Goal: Task Accomplishment & Management: Use online tool/utility

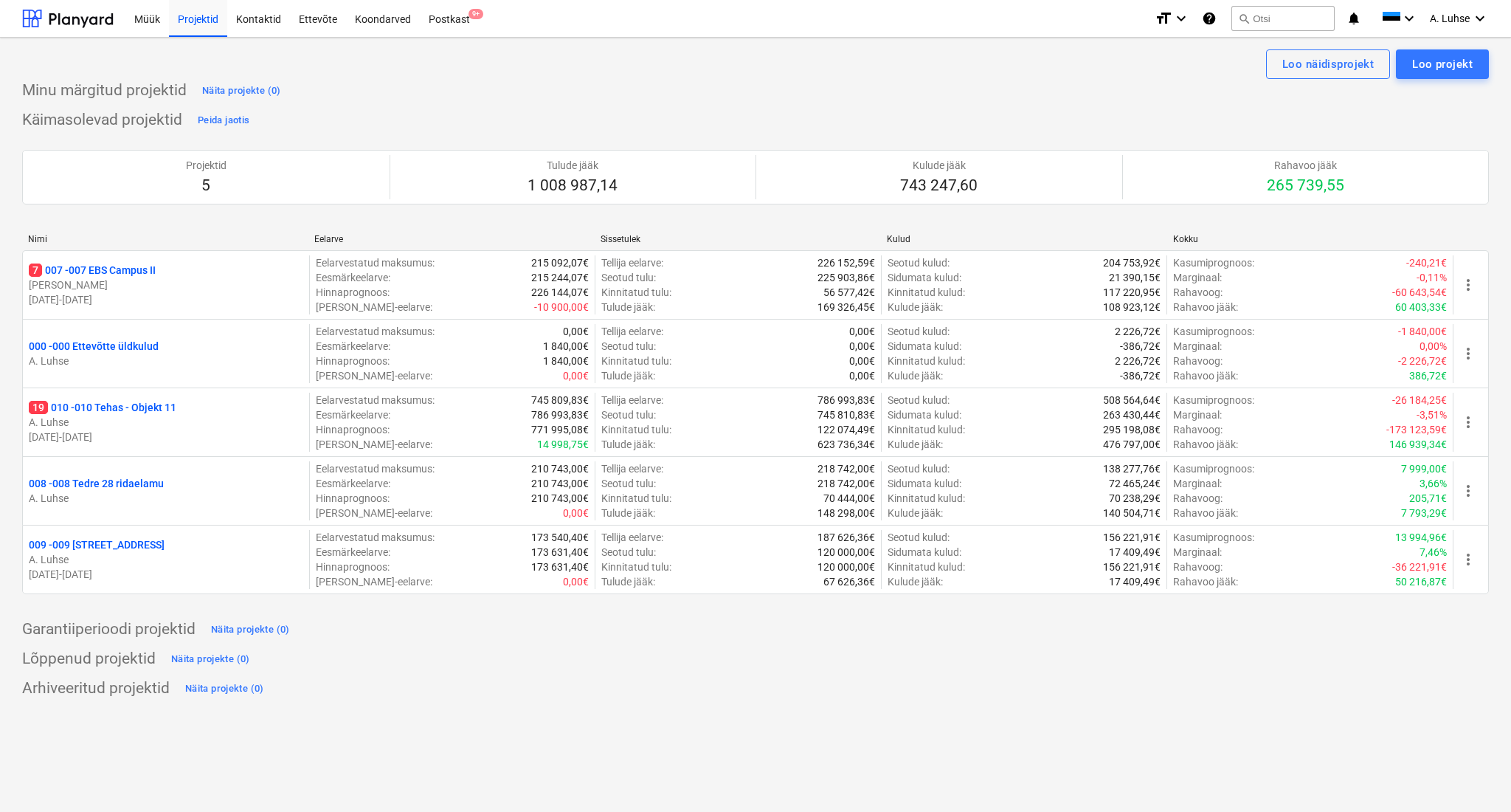
click at [73, 14] on div at bounding box center [68, 18] width 91 height 37
click at [179, 22] on div "Projektid" at bounding box center [199, 18] width 58 height 37
click at [473, 28] on div "Postkast 9+" at bounding box center [449, 18] width 59 height 37
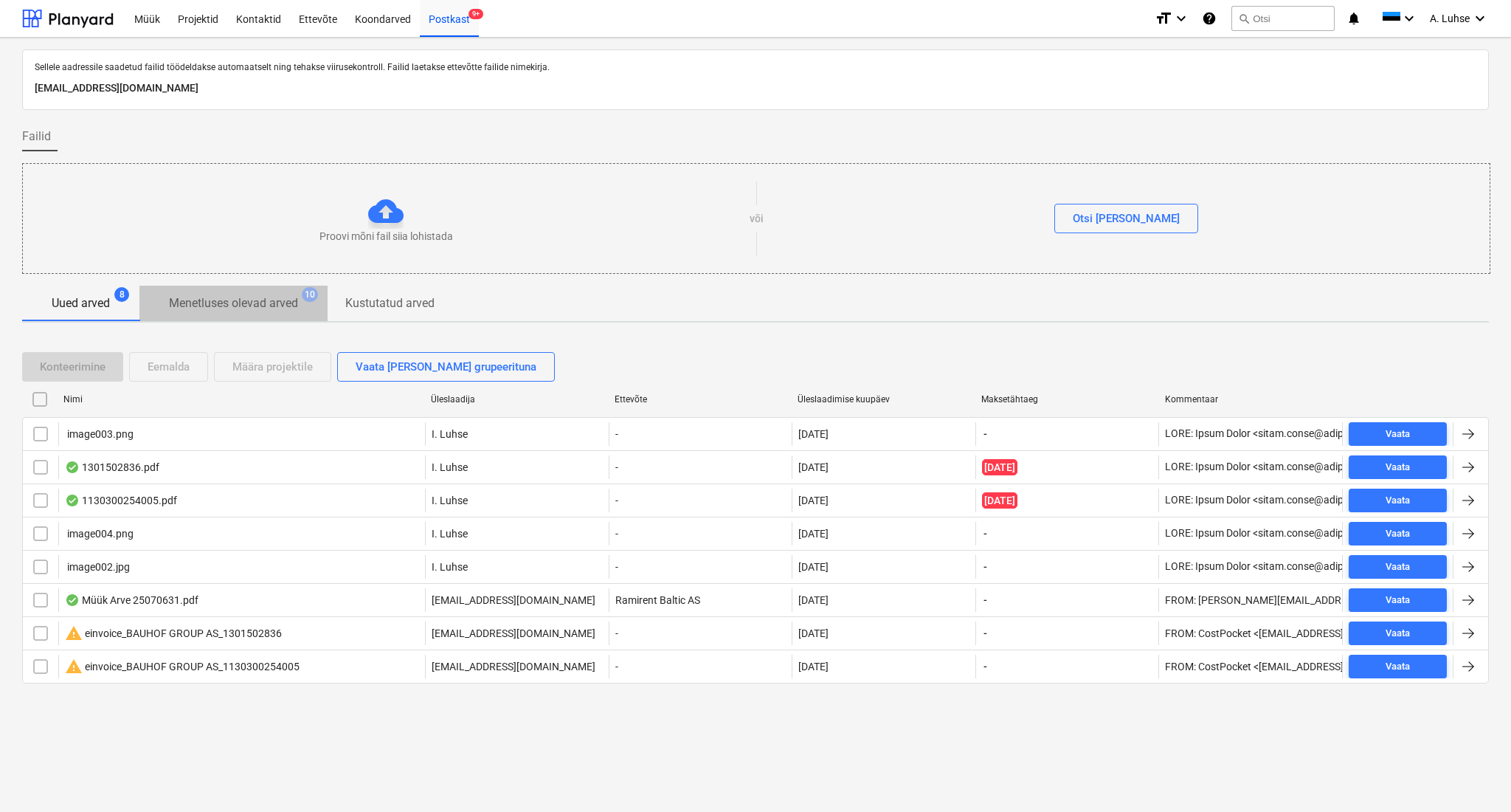
click at [261, 297] on p "Menetluses olevad arved" at bounding box center [234, 303] width 129 height 18
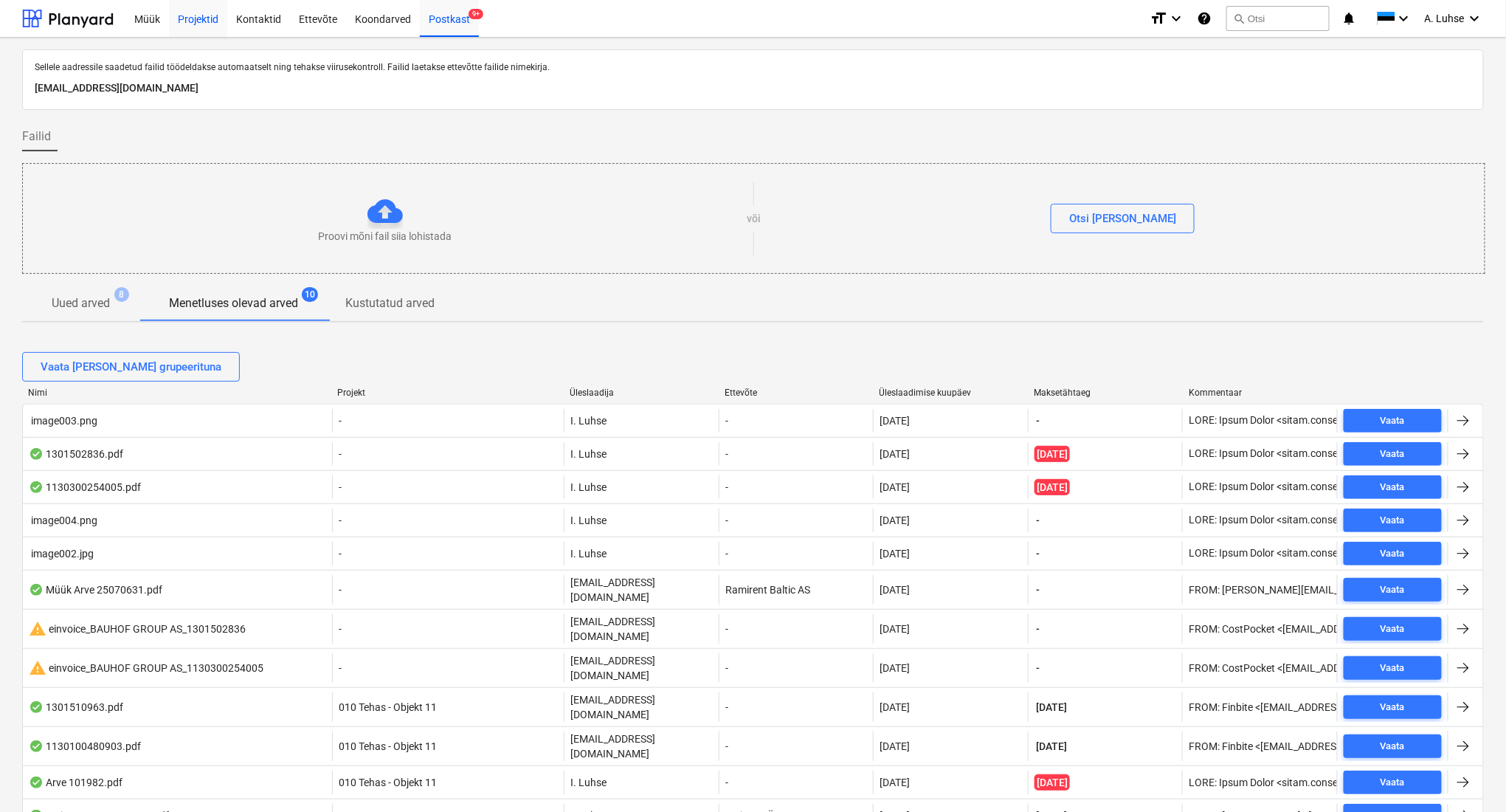
click at [209, 35] on div "Projektid" at bounding box center [199, 18] width 58 height 37
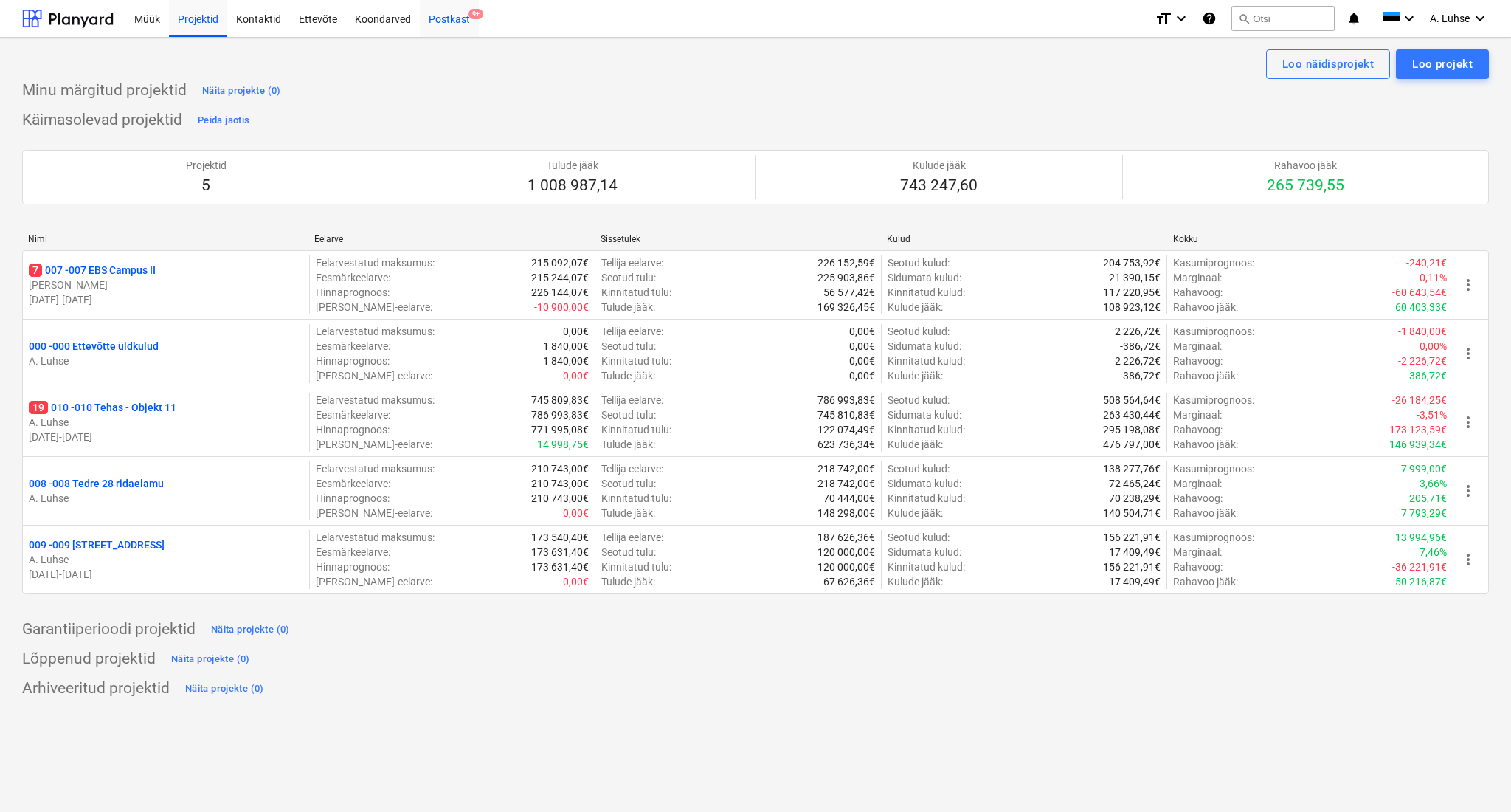
click at [432, 28] on div "Postkast 9+" at bounding box center [449, 18] width 59 height 37
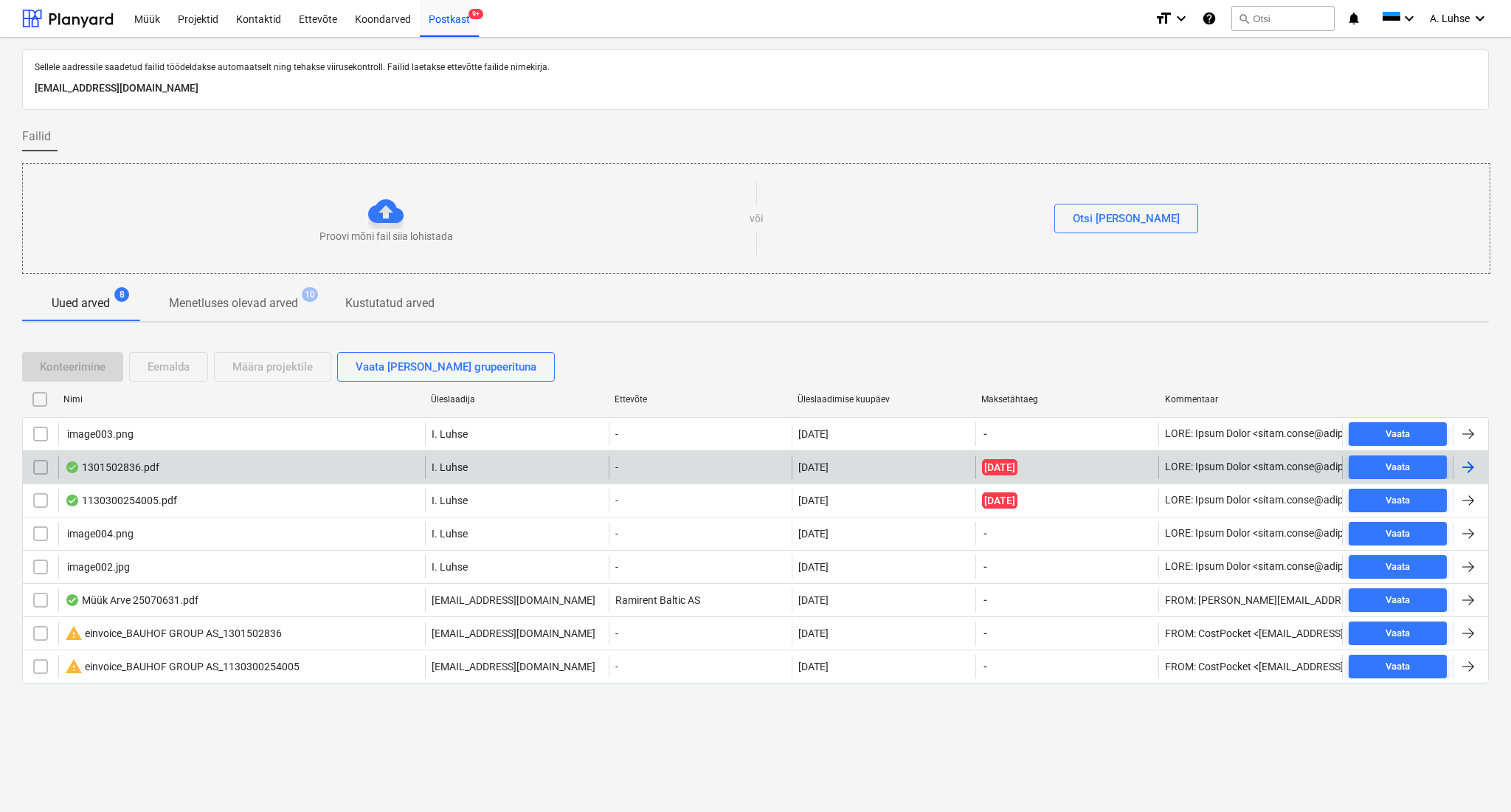
click at [304, 461] on div "1301502836.pdf" at bounding box center [242, 467] width 367 height 24
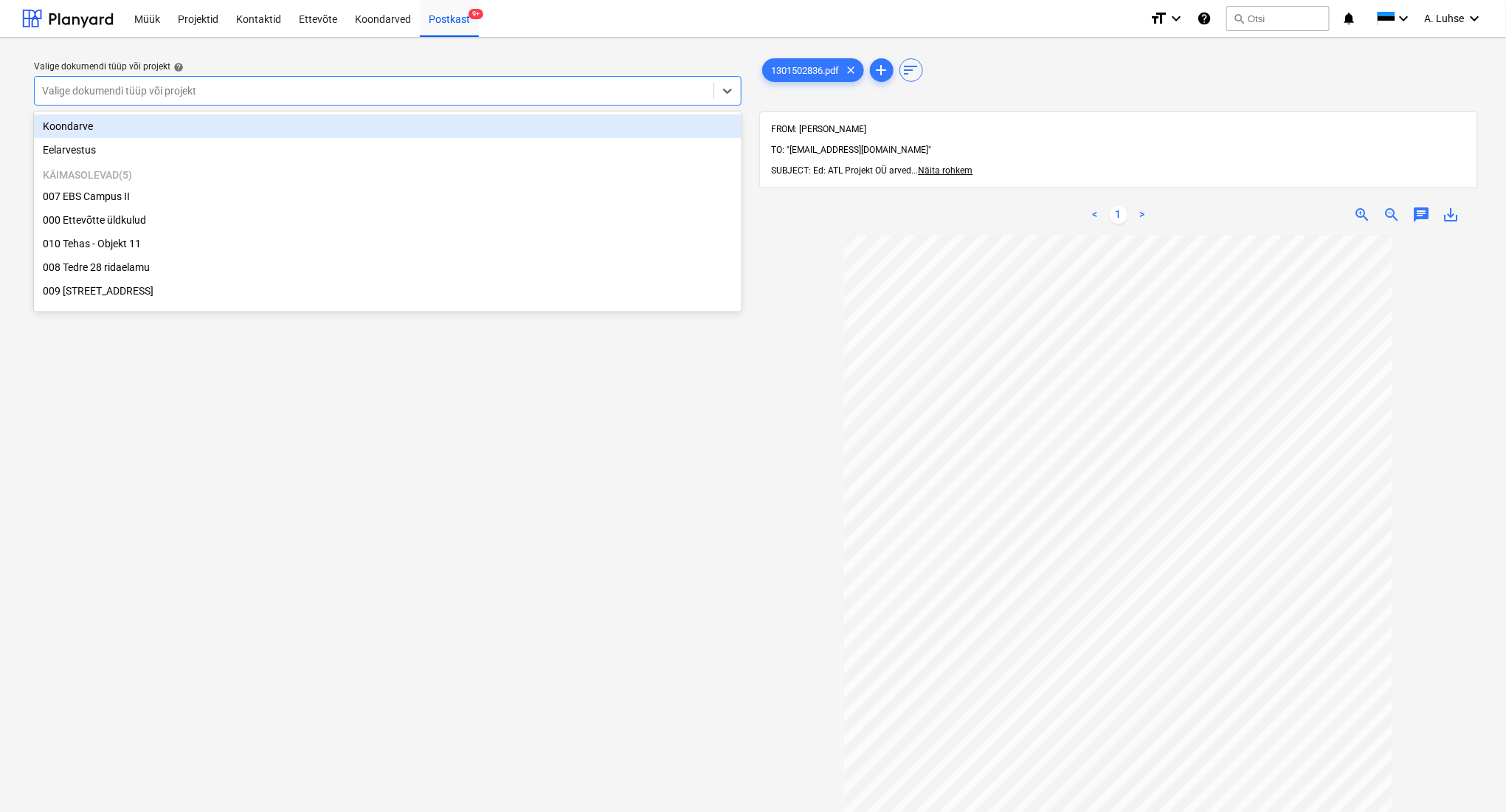
click at [664, 96] on div at bounding box center [374, 91] width 665 height 15
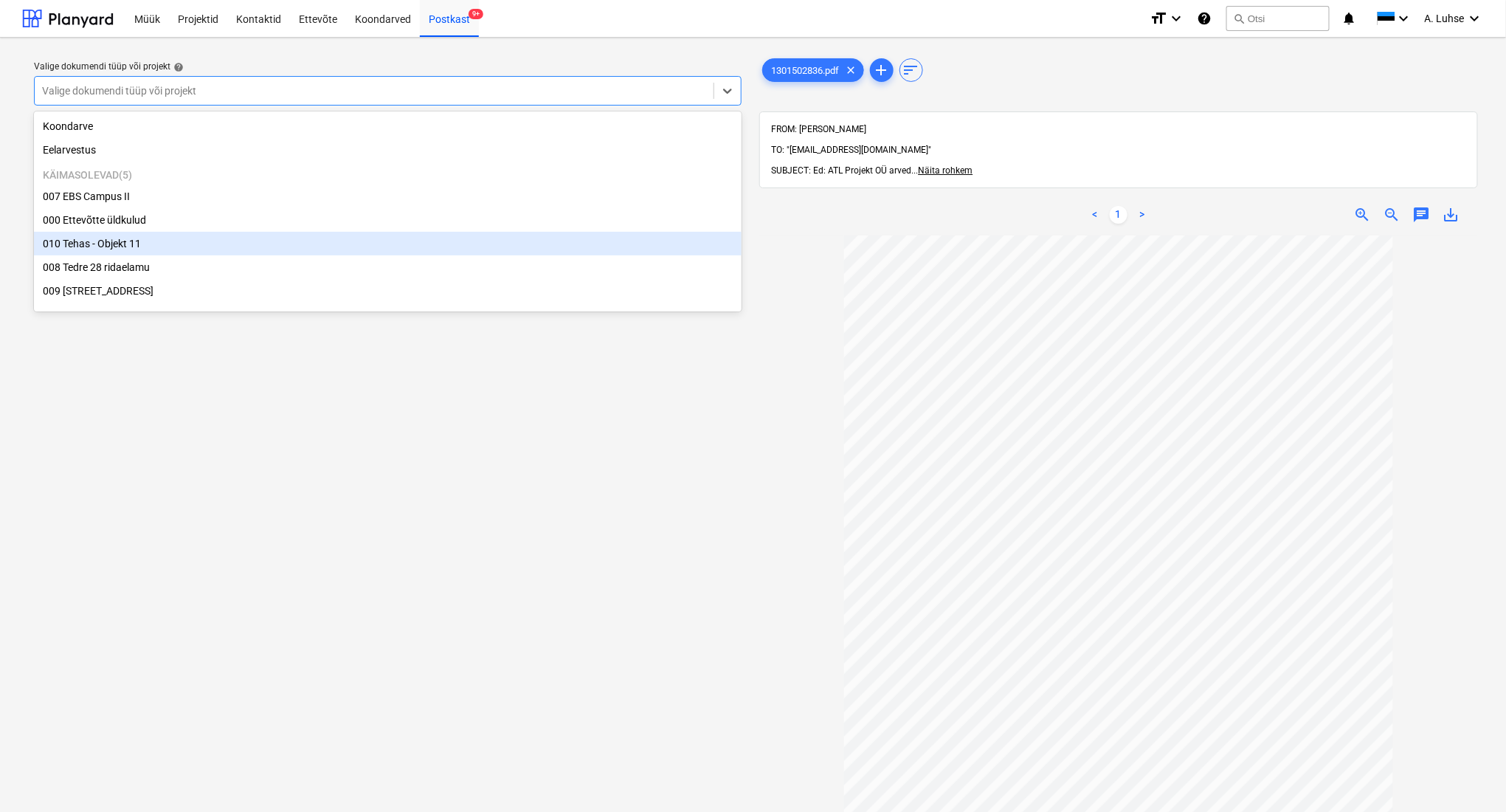
click at [548, 245] on div "010 Tehas - Objekt 11" at bounding box center [387, 243] width 708 height 24
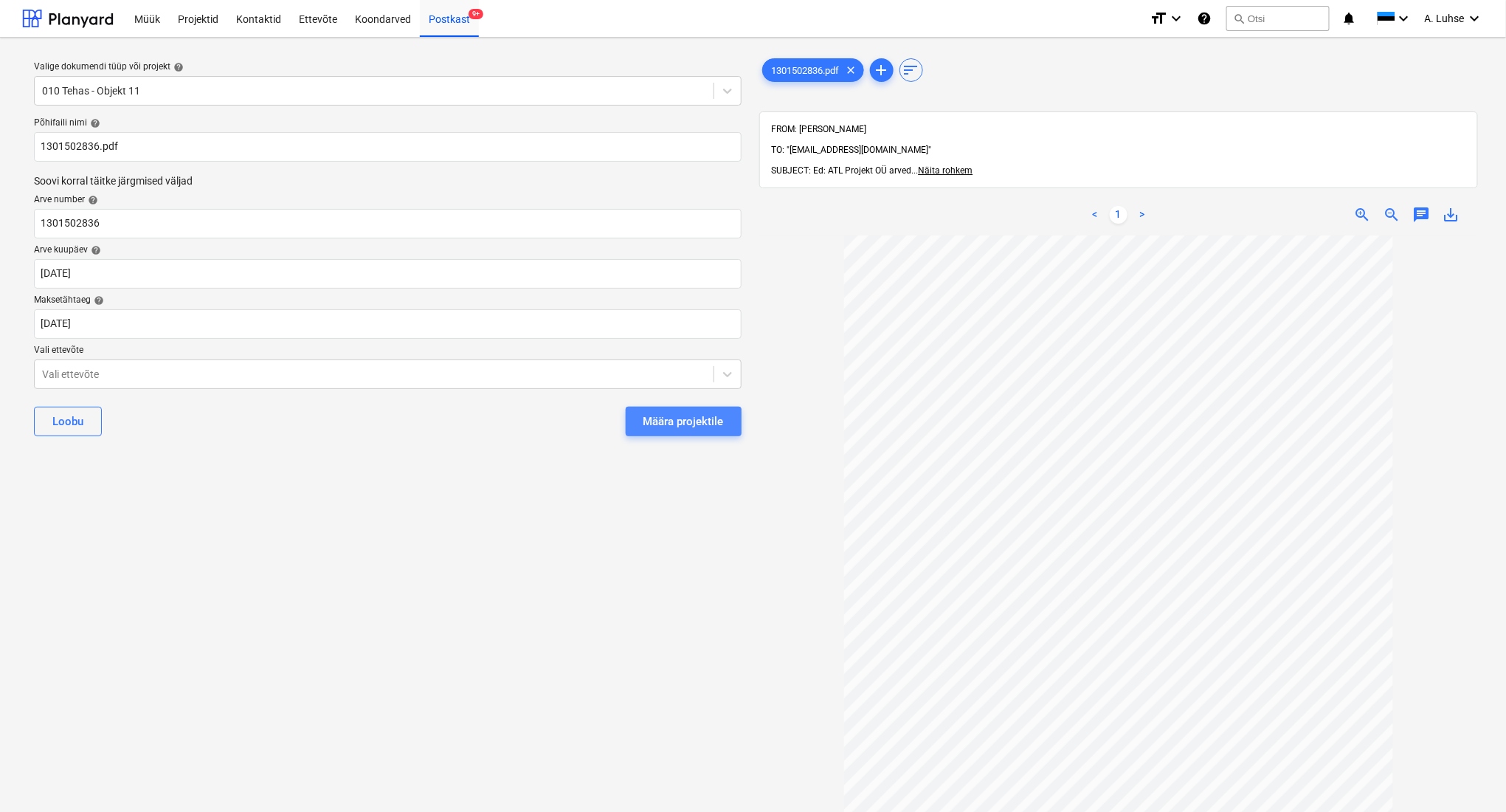
click at [692, 424] on div "Määra projektile" at bounding box center [683, 422] width 80 height 19
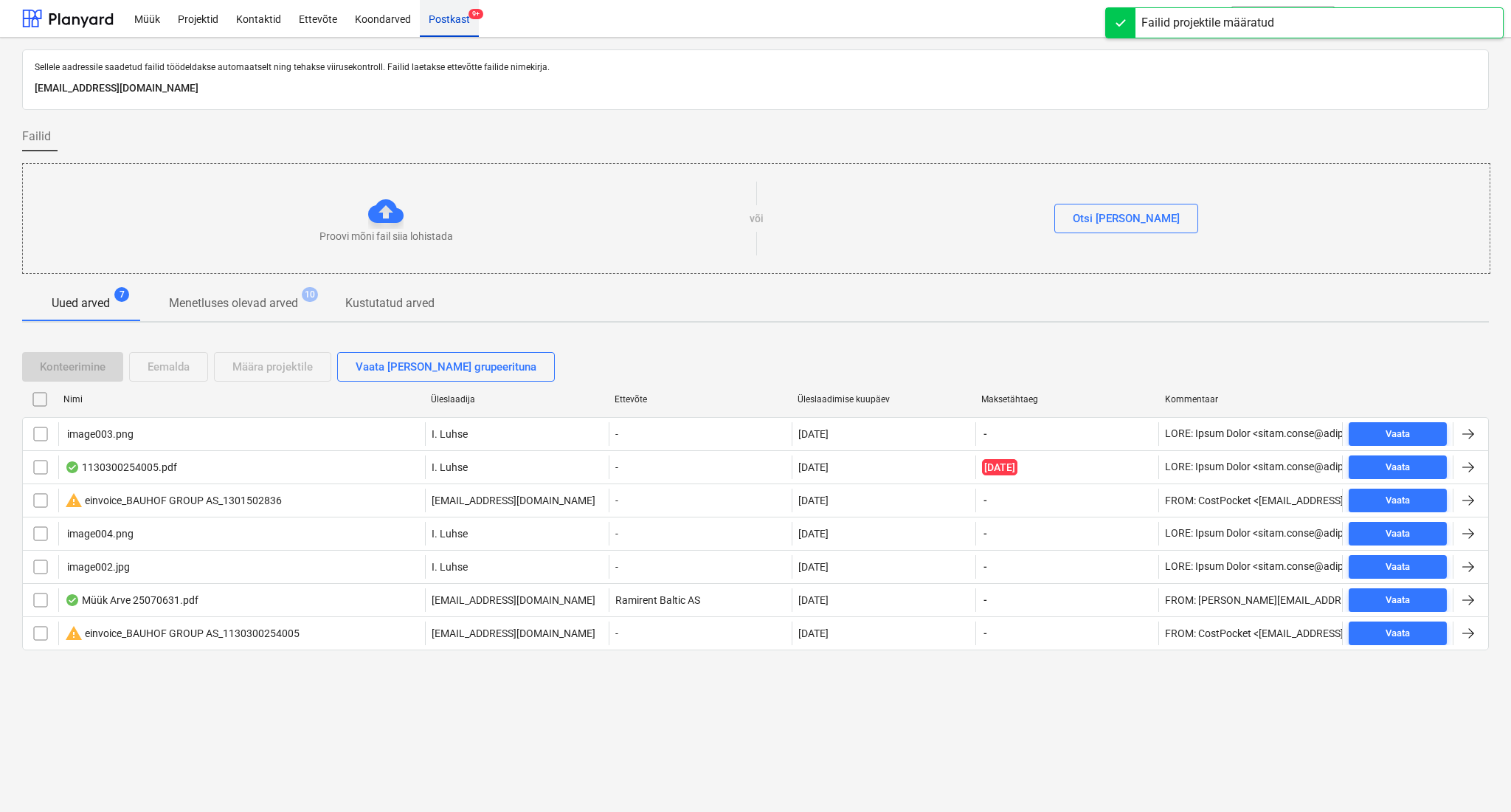
click at [457, 19] on div "Postkast 9+" at bounding box center [449, 18] width 59 height 37
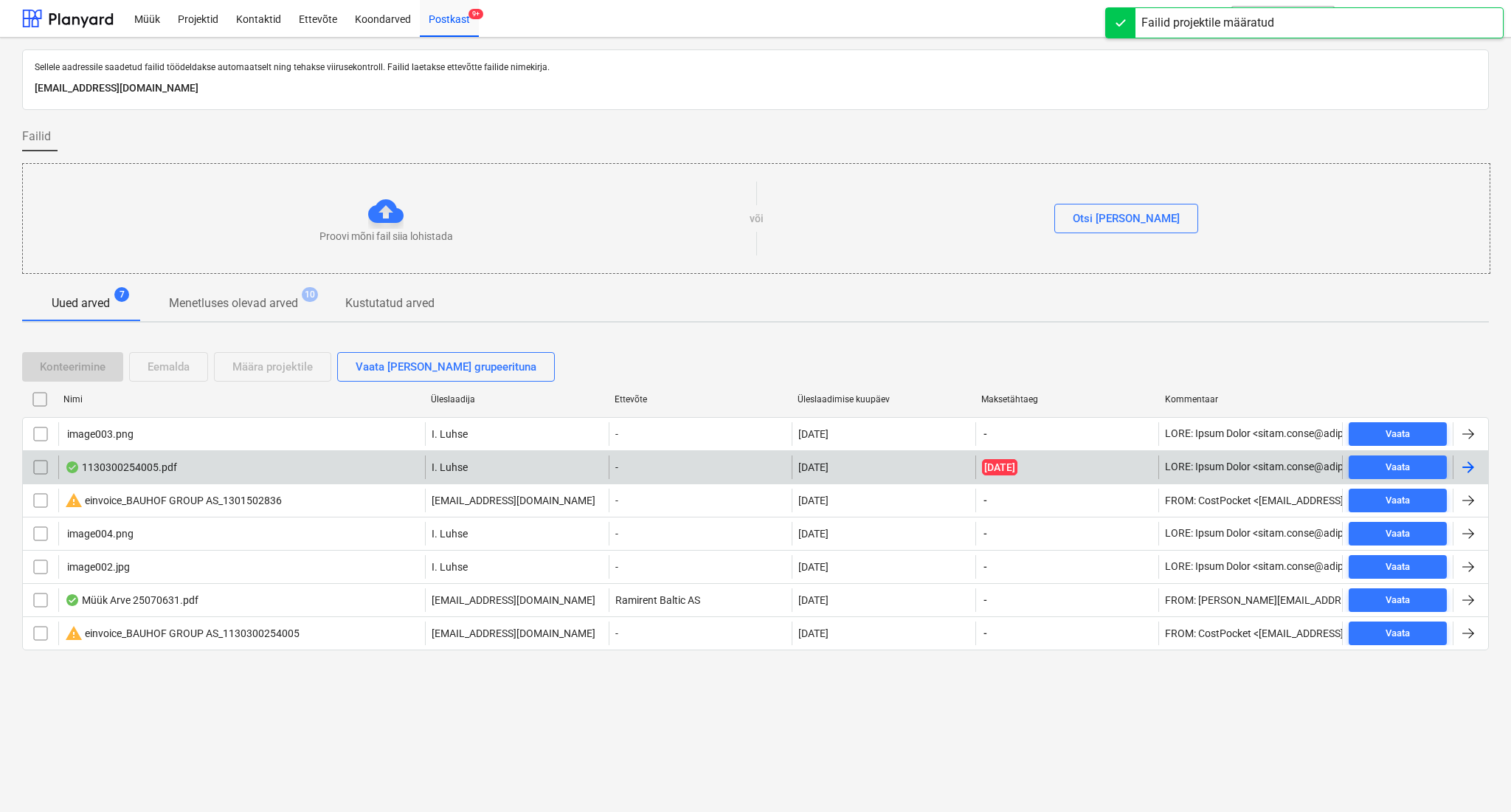
click at [272, 468] on div "1130300254005.pdf" at bounding box center [242, 467] width 367 height 24
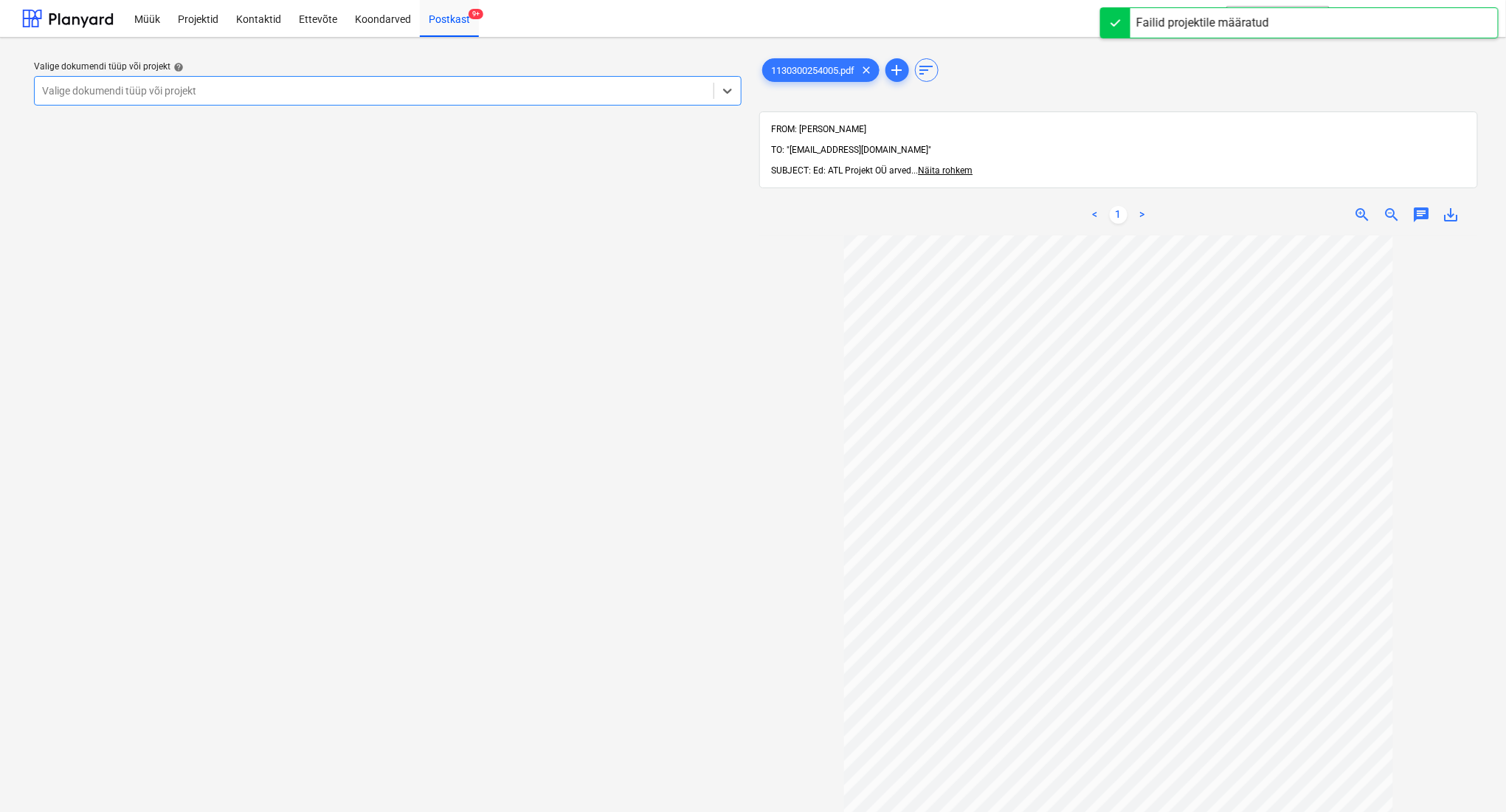
click at [491, 96] on div at bounding box center [374, 91] width 665 height 15
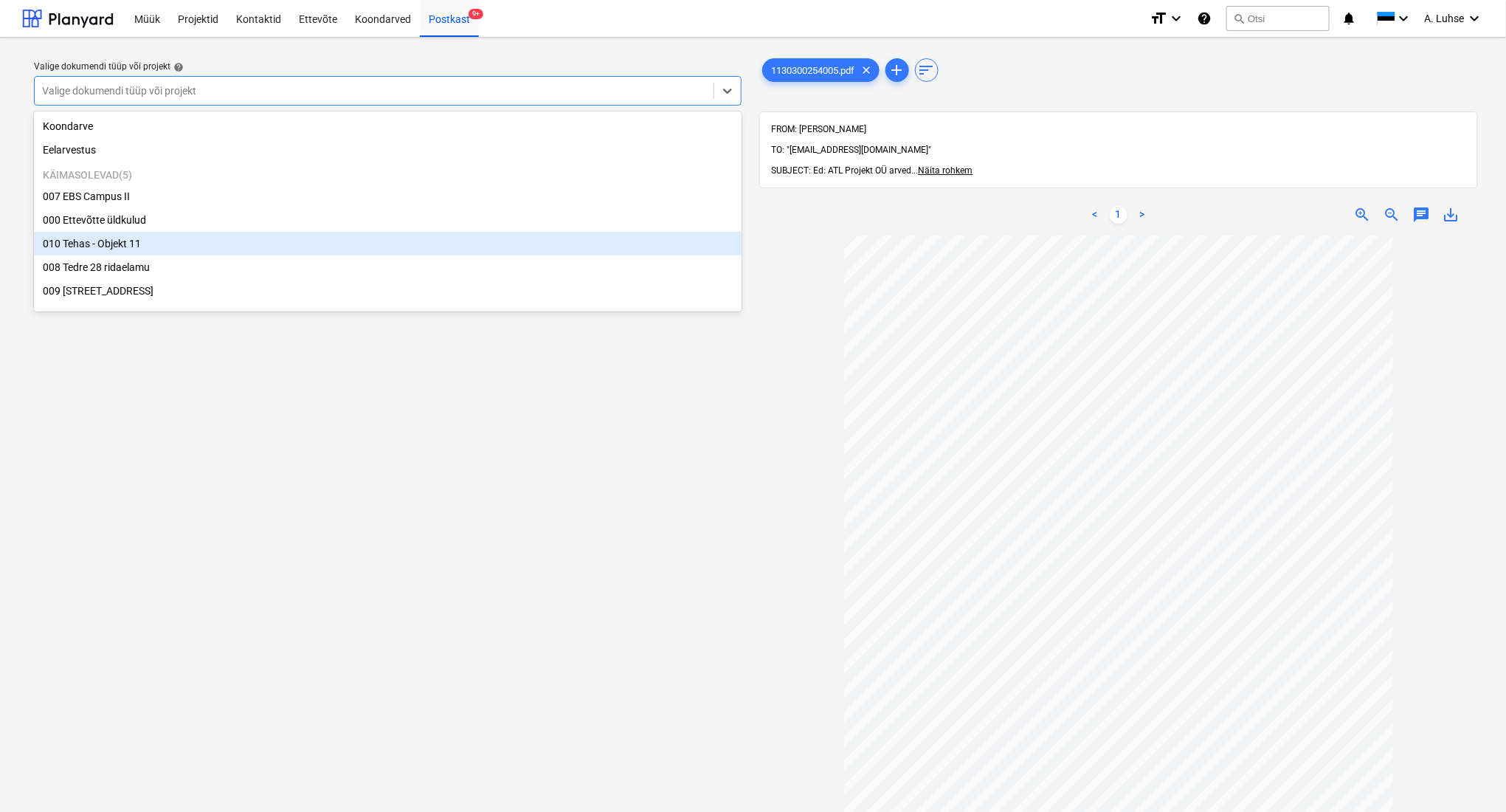
click at [456, 237] on div "010 Tehas - Objekt 11" at bounding box center [387, 243] width 708 height 24
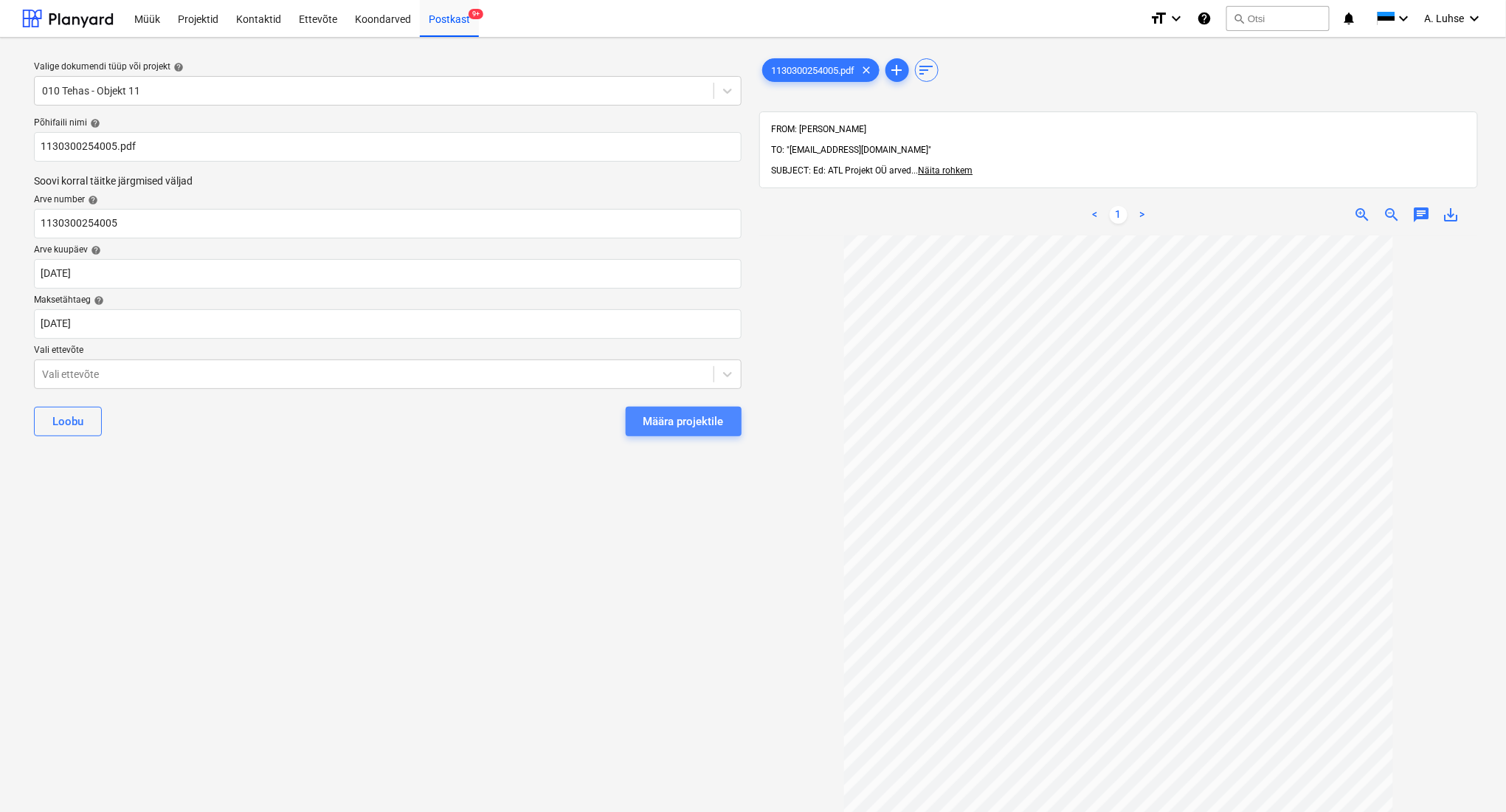
click at [666, 428] on div "Määra projektile" at bounding box center [683, 422] width 80 height 19
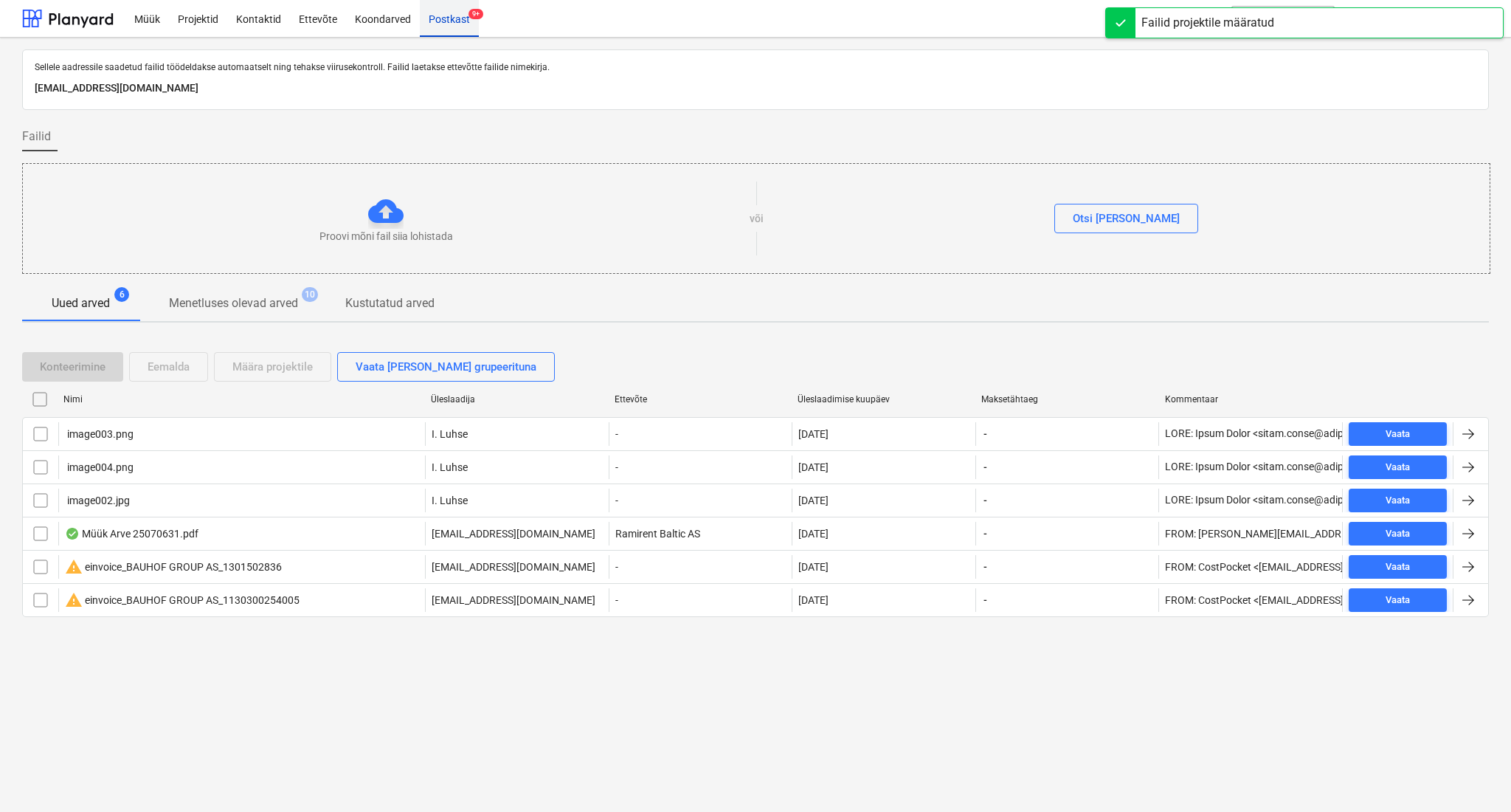
click at [457, 27] on div "Postkast 9+" at bounding box center [449, 18] width 59 height 37
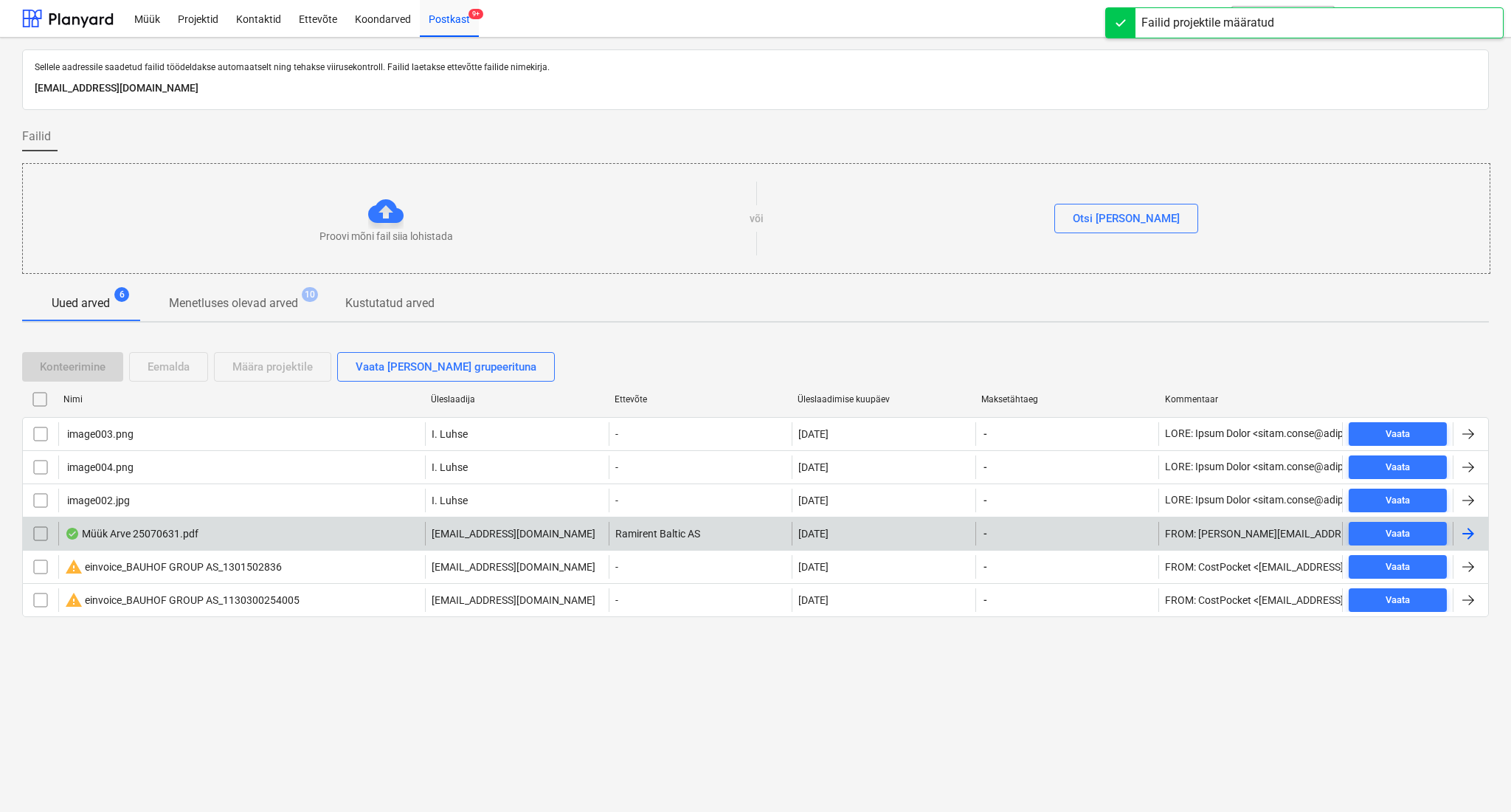
click at [279, 536] on div "Müük Arve 25070631.pdf" at bounding box center [242, 533] width 367 height 24
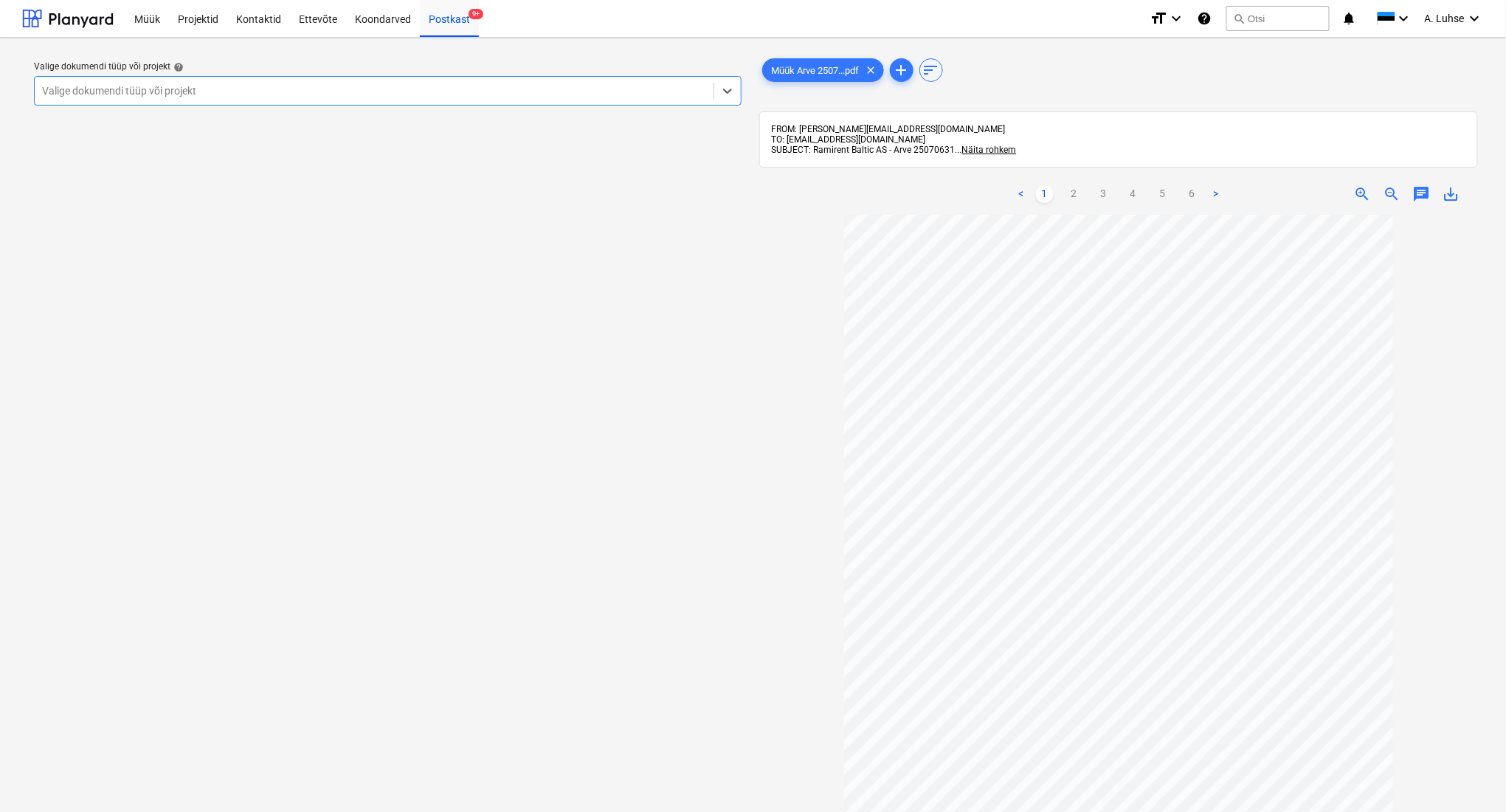
scroll to position [7, 0]
click at [1193, 210] on div "< 1 2 3 4 5 6 >" at bounding box center [1119, 193] width 232 height 41
click at [1193, 199] on link "6" at bounding box center [1193, 194] width 18 height 18
click at [1100, 199] on link "3" at bounding box center [1104, 194] width 18 height 18
click at [1059, 198] on ul "< 1 2 3 4 5 6 >" at bounding box center [1119, 194] width 232 height 18
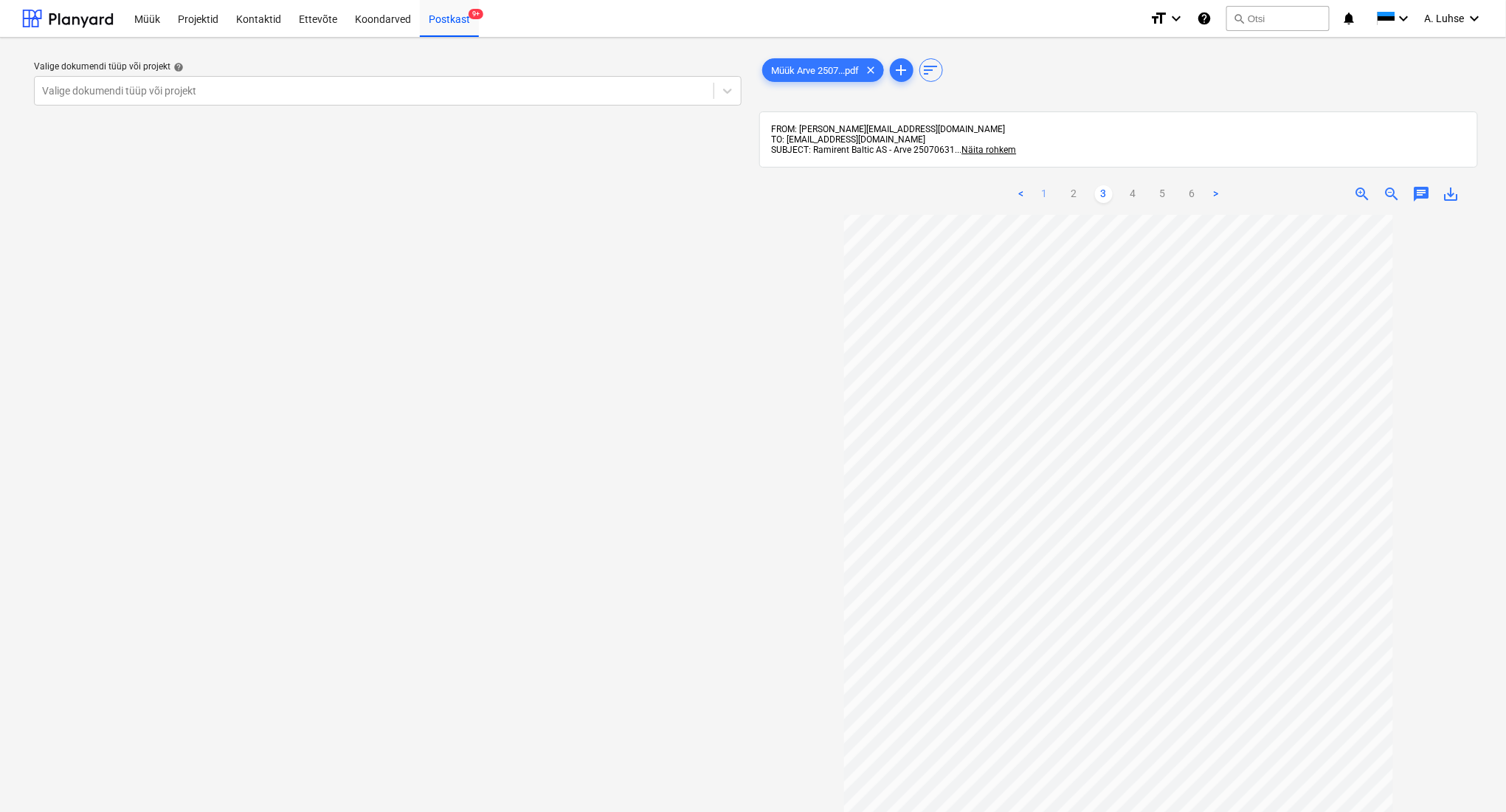
click at [1046, 198] on link "1" at bounding box center [1045, 194] width 18 height 18
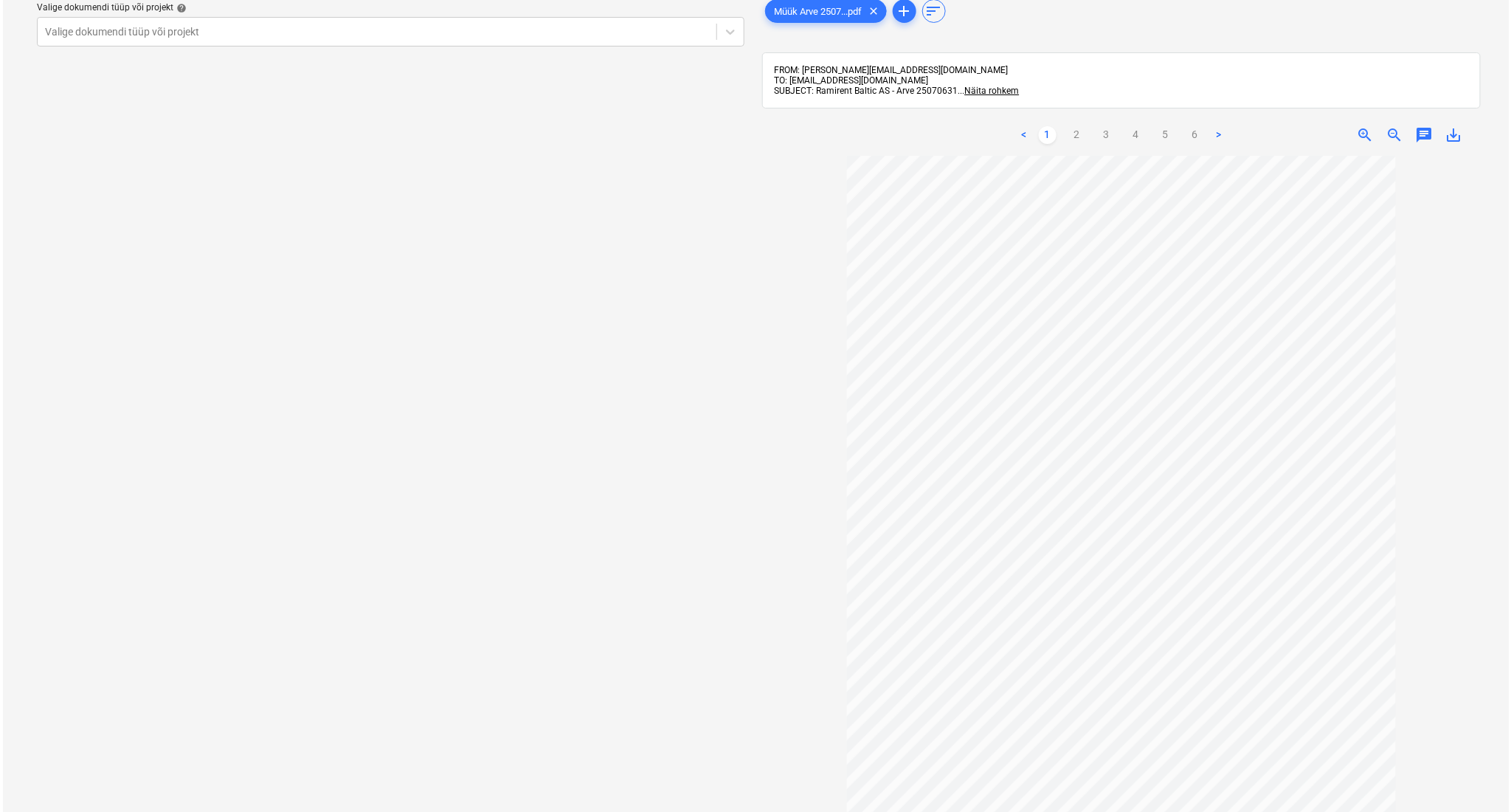
scroll to position [0, 0]
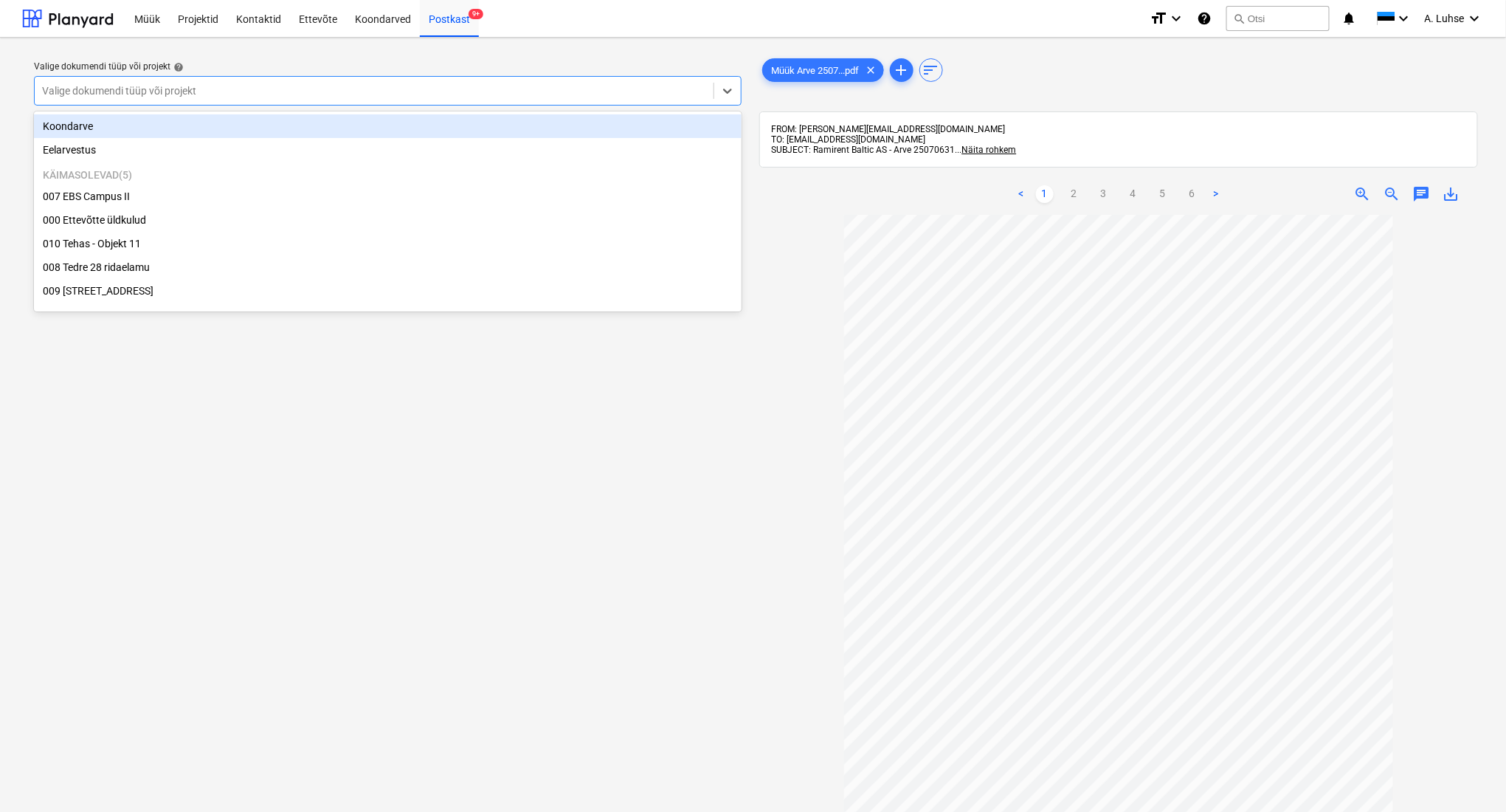
click at [387, 97] on div at bounding box center [374, 91] width 665 height 15
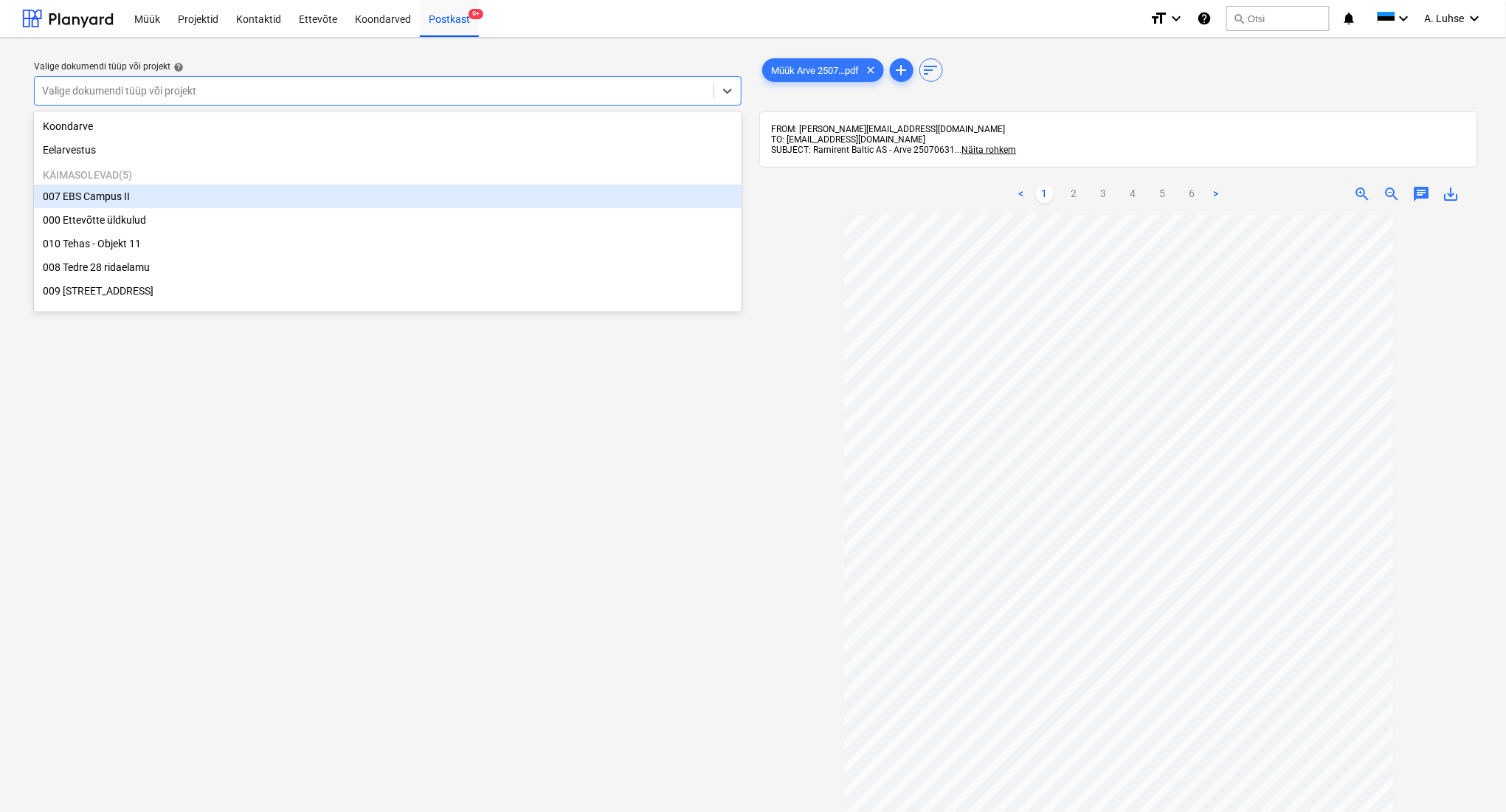
click at [378, 204] on div "007 EBS Campus II" at bounding box center [387, 196] width 708 height 24
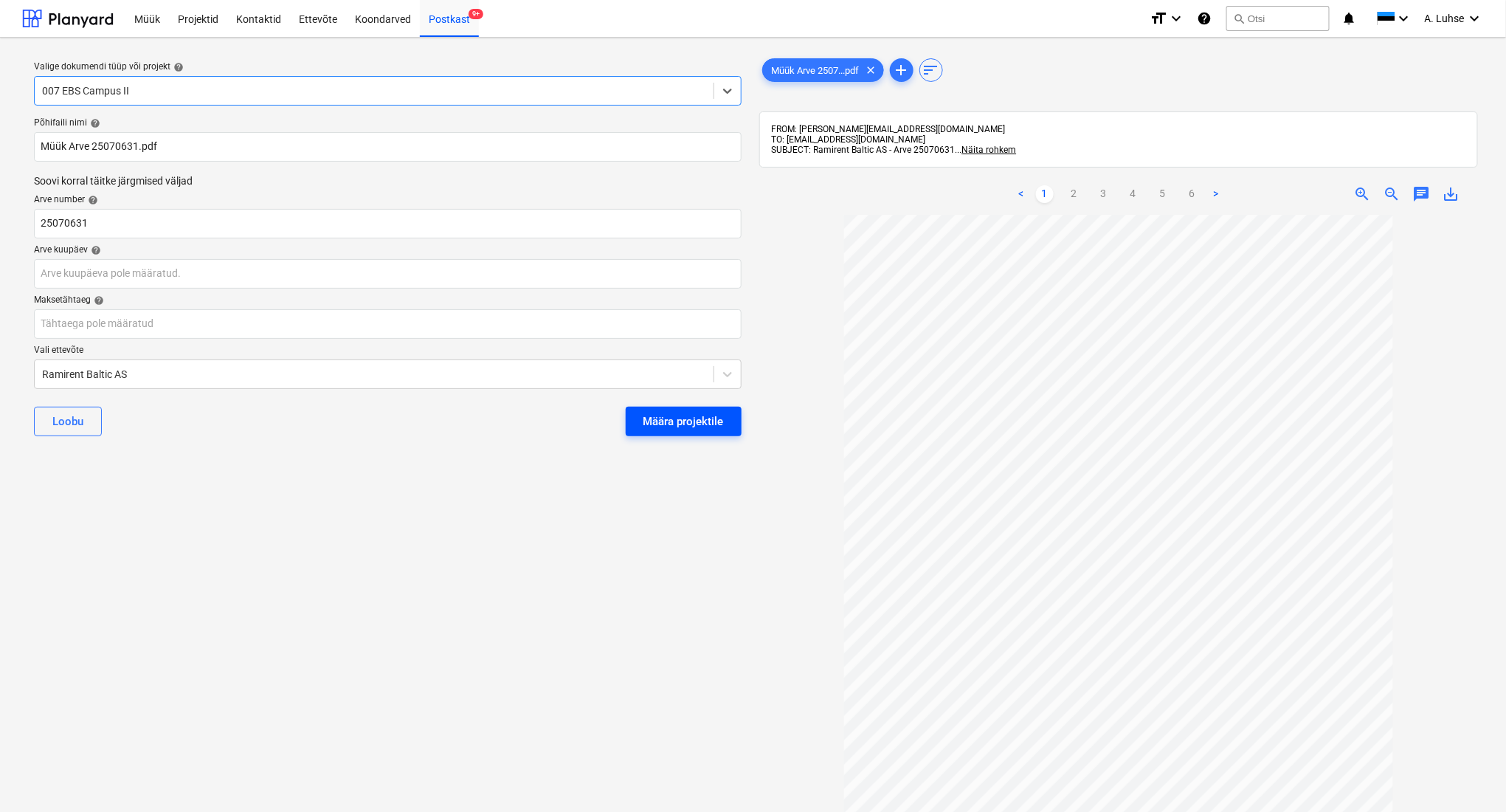
click at [663, 428] on div "Määra projektile" at bounding box center [683, 422] width 80 height 19
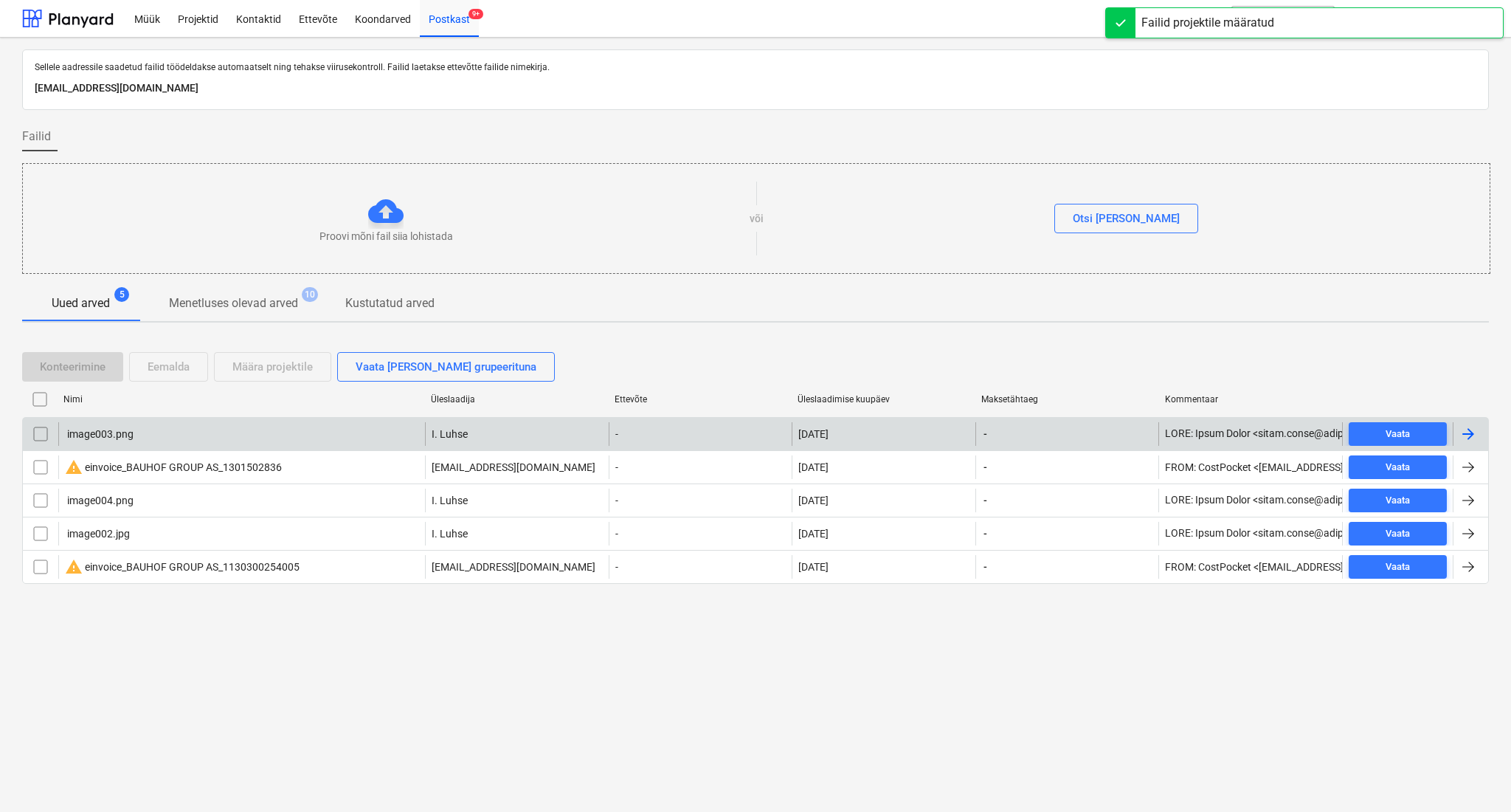
click at [39, 436] on input "checkbox" at bounding box center [40, 434] width 24 height 24
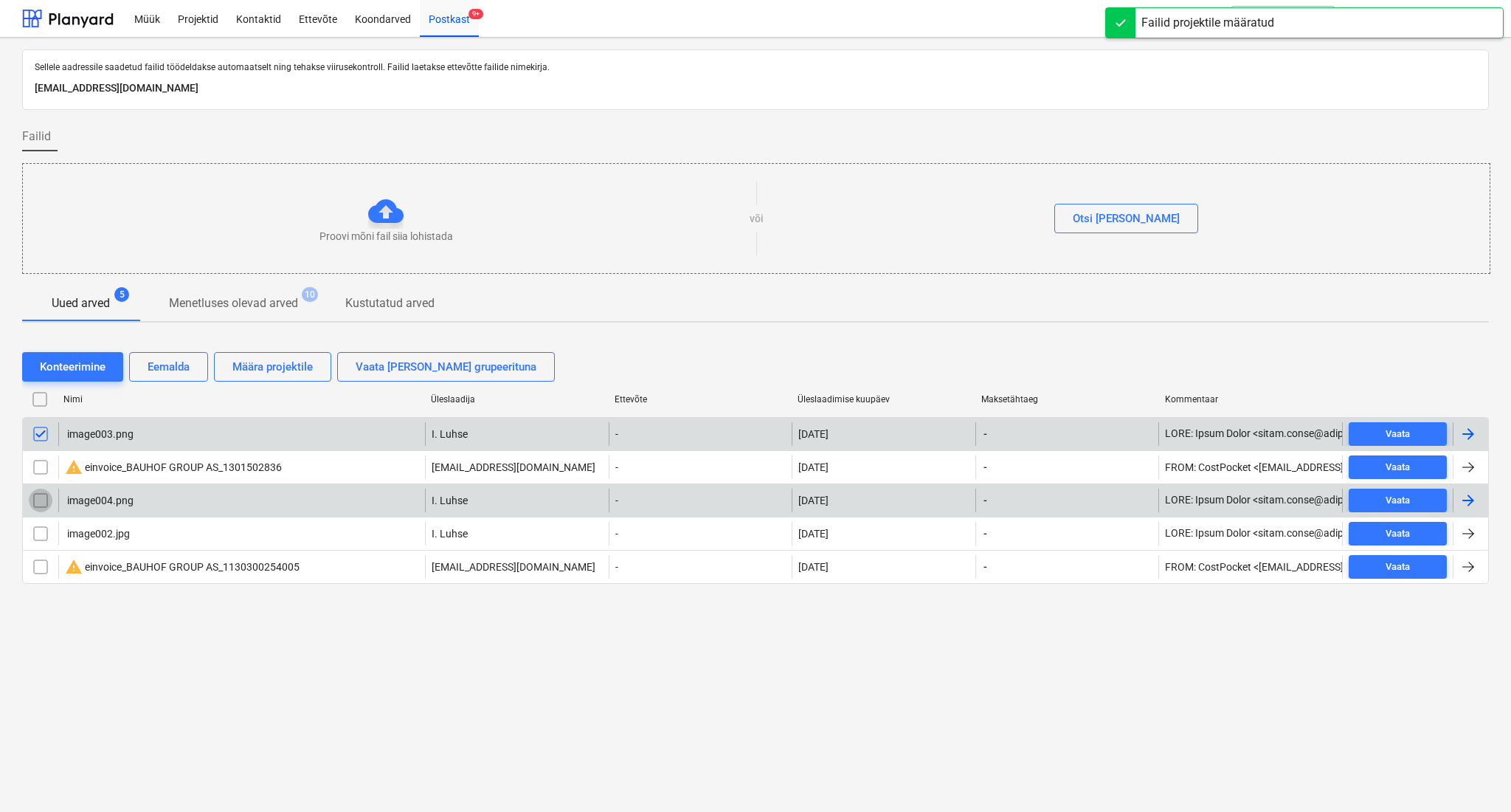
click at [36, 500] on input "checkbox" at bounding box center [40, 500] width 24 height 24
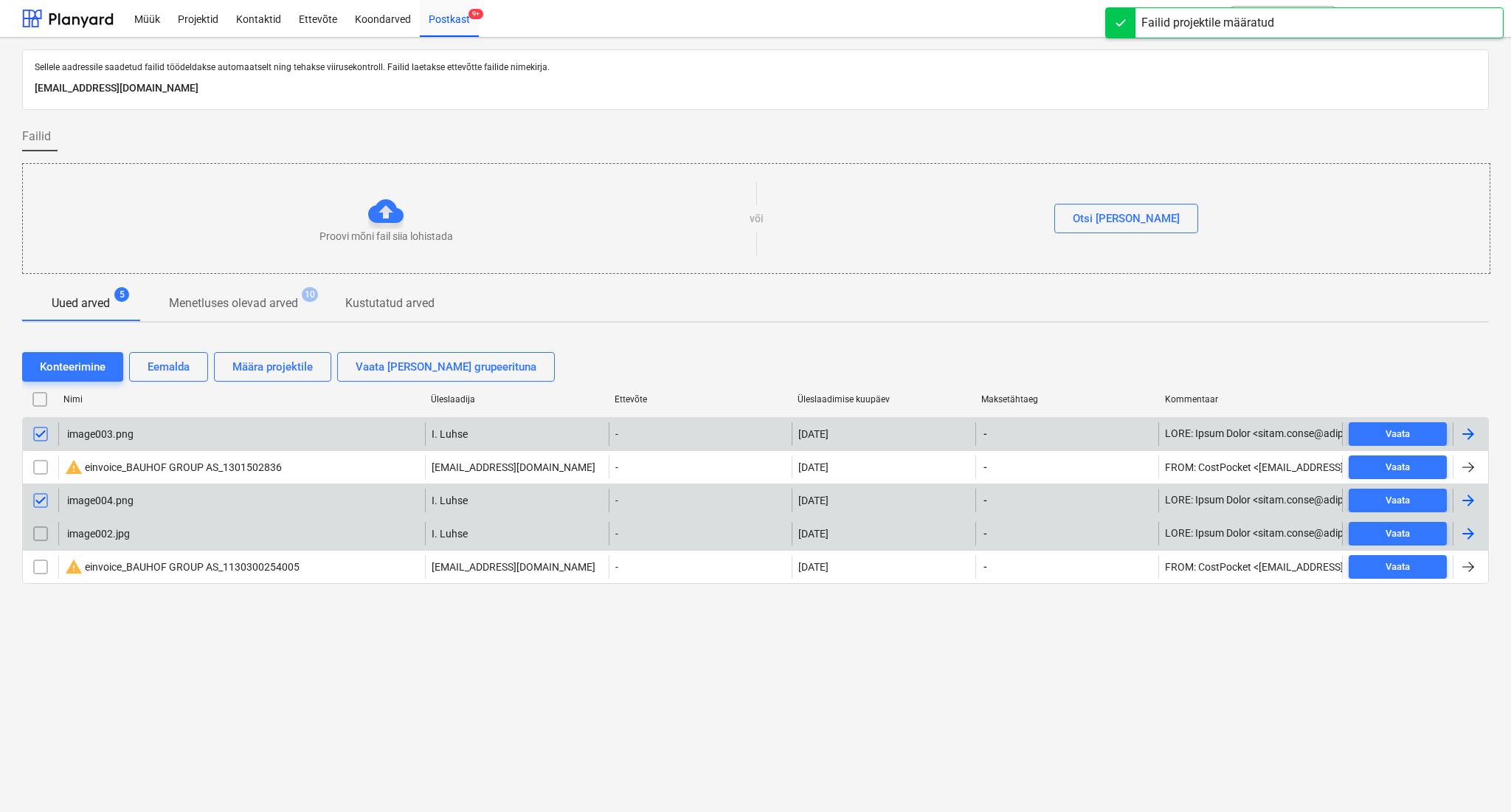
click at [42, 531] on input "checkbox" at bounding box center [40, 533] width 24 height 24
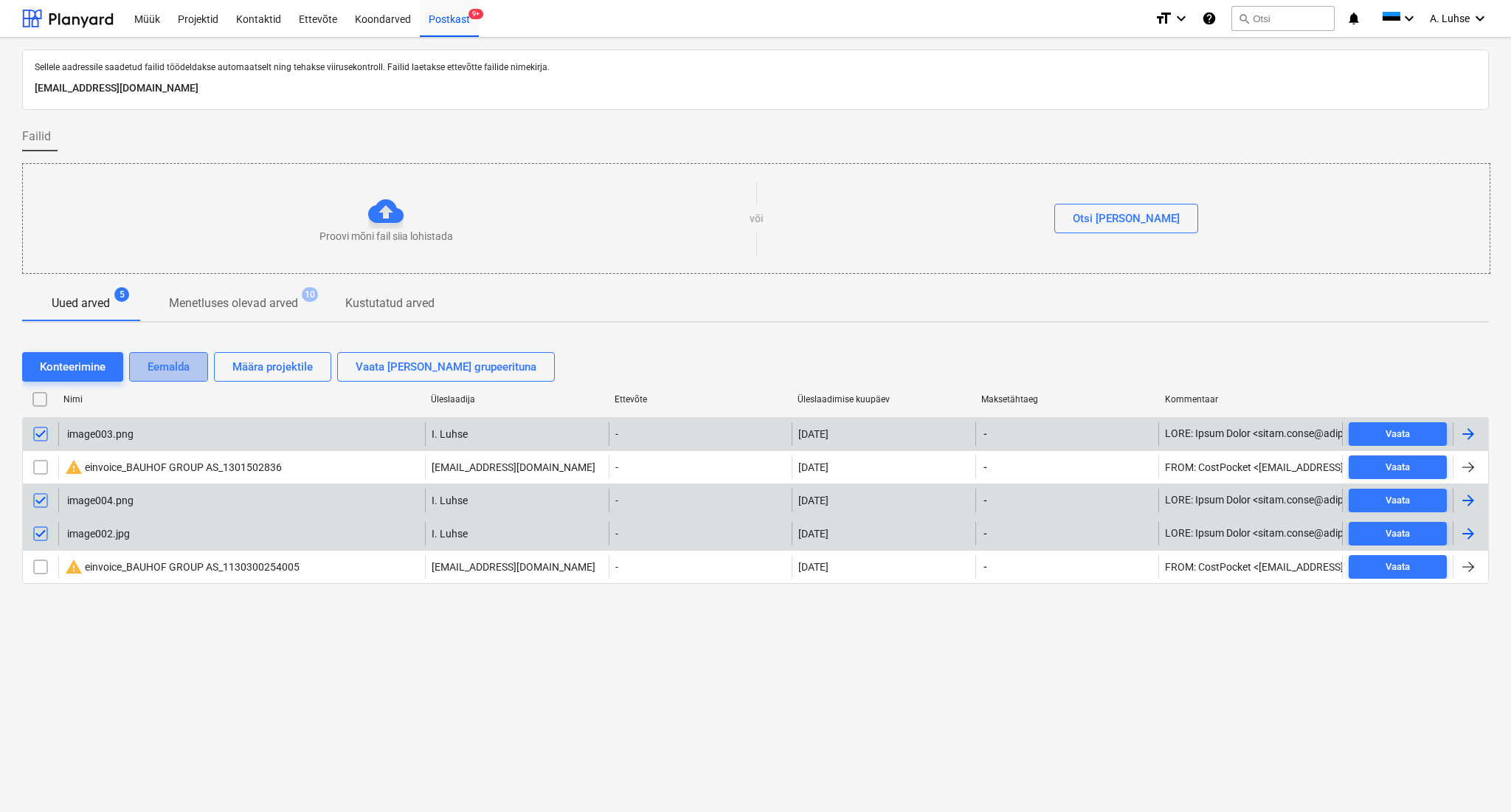
click at [180, 366] on div "Eemalda" at bounding box center [169, 367] width 42 height 19
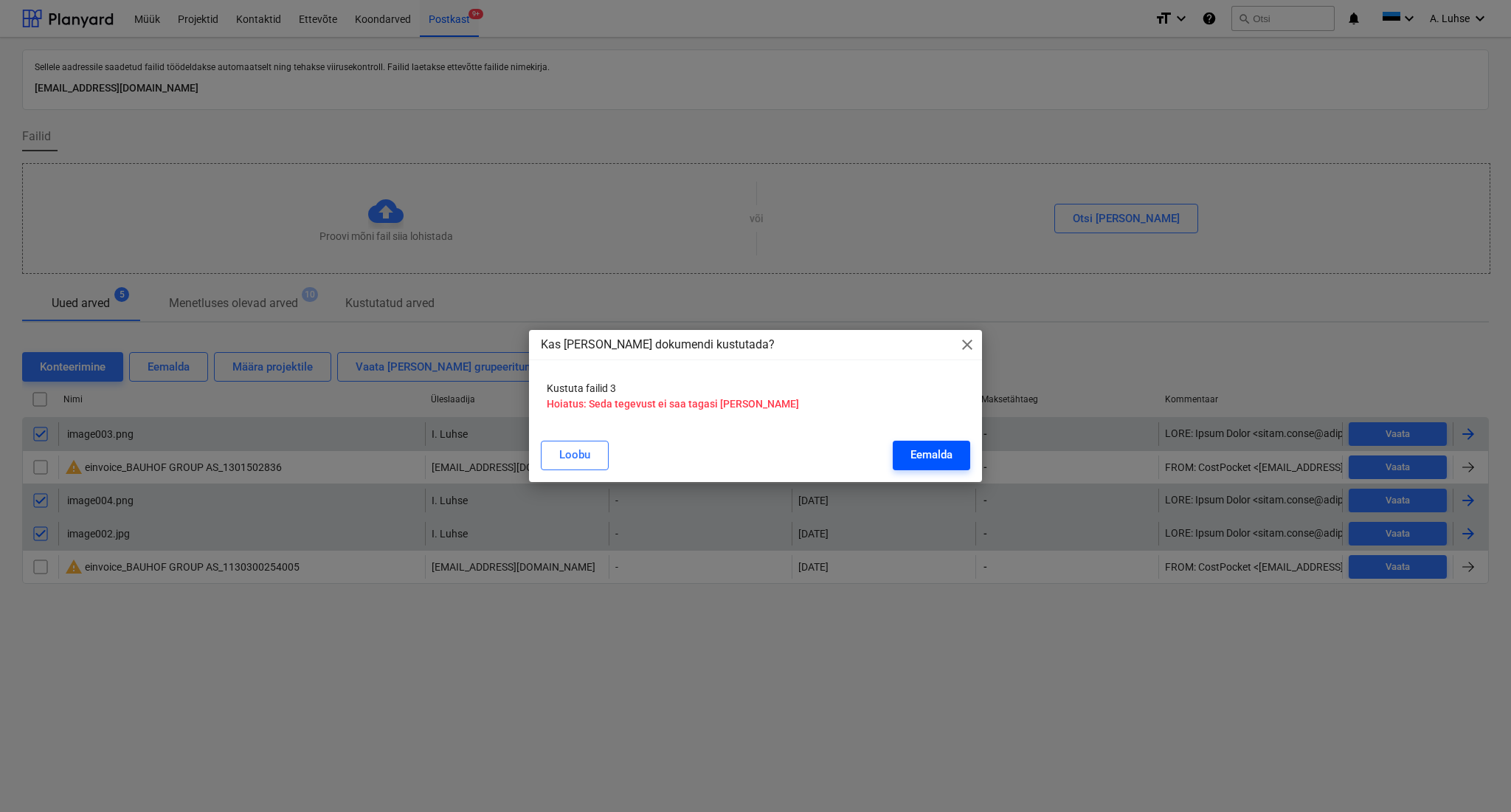
click at [925, 460] on div "Eemalda" at bounding box center [932, 455] width 42 height 19
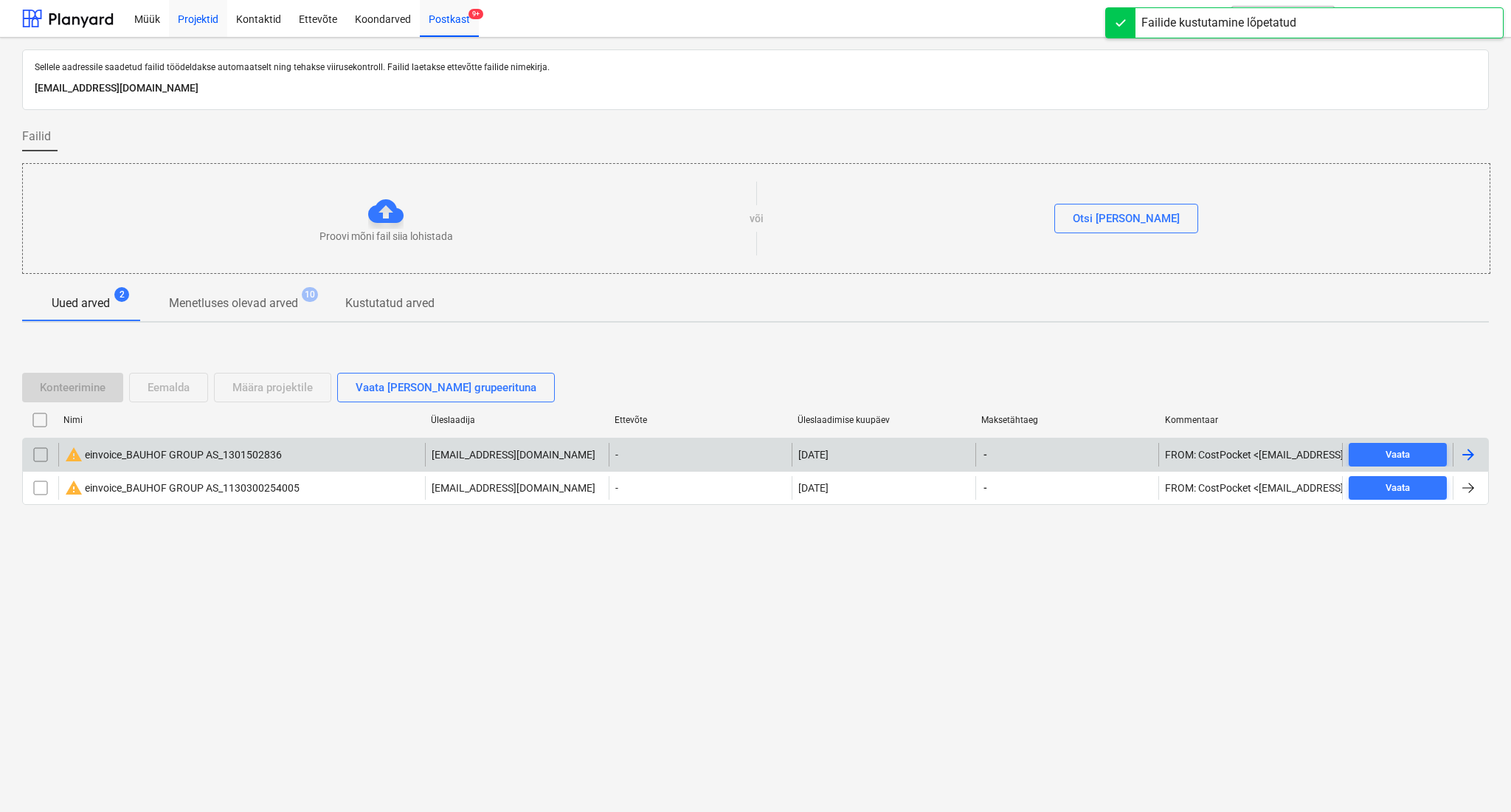
click at [207, 21] on div "Projektid" at bounding box center [199, 18] width 58 height 37
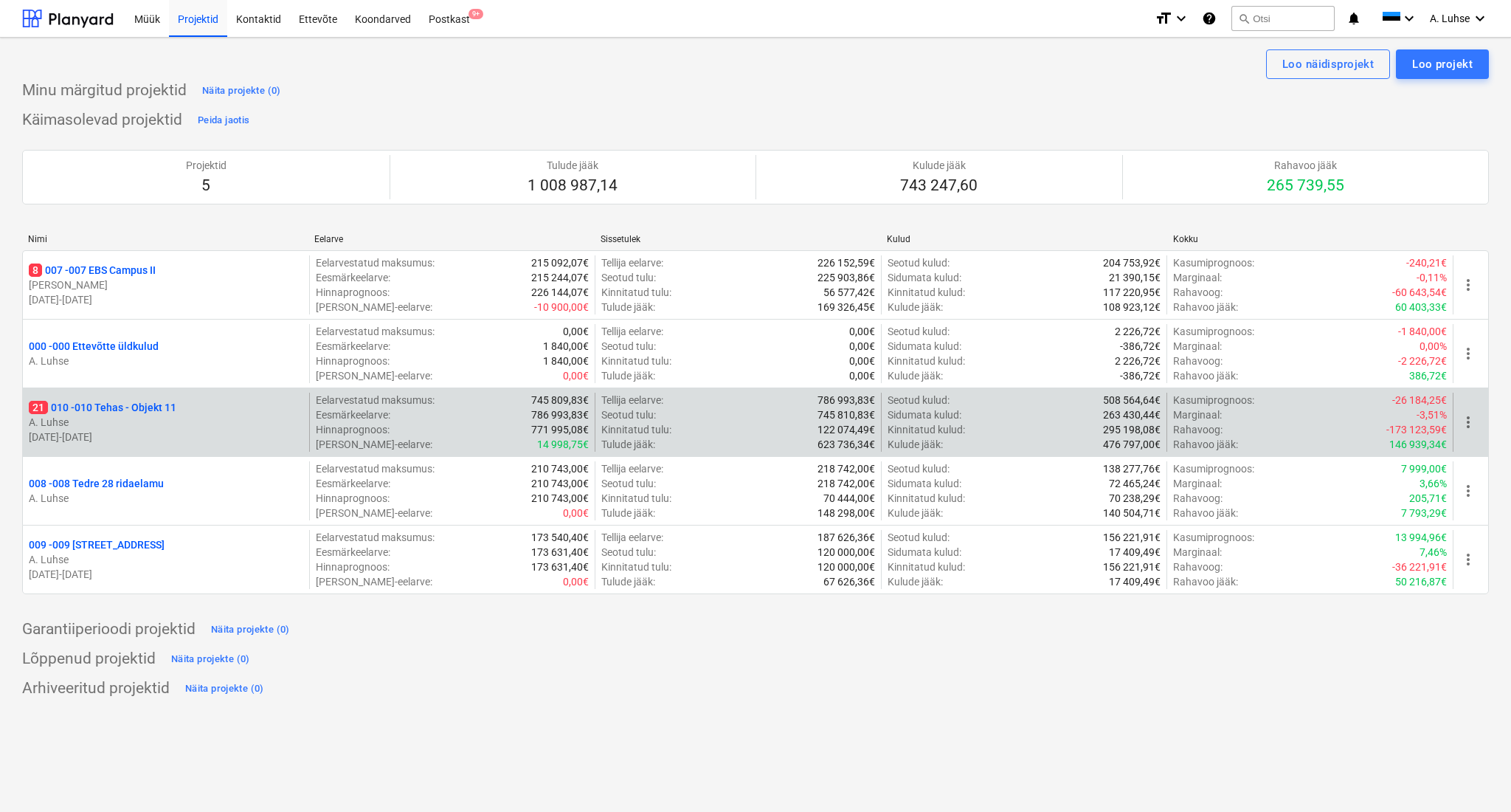
click at [216, 417] on p "A. Luhse" at bounding box center [166, 422] width 274 height 15
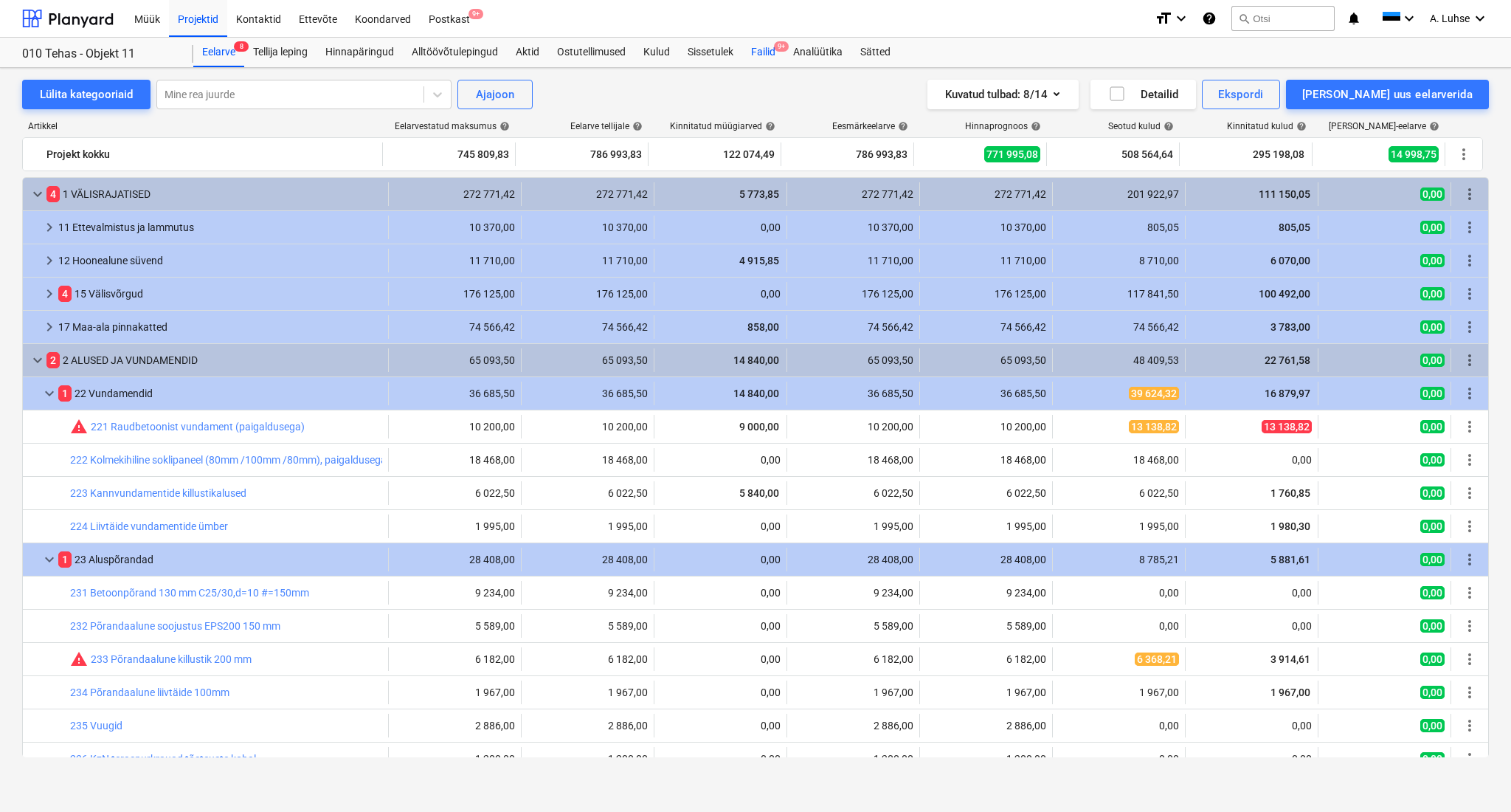
click at [775, 52] on div "Failid 9+" at bounding box center [763, 52] width 42 height 29
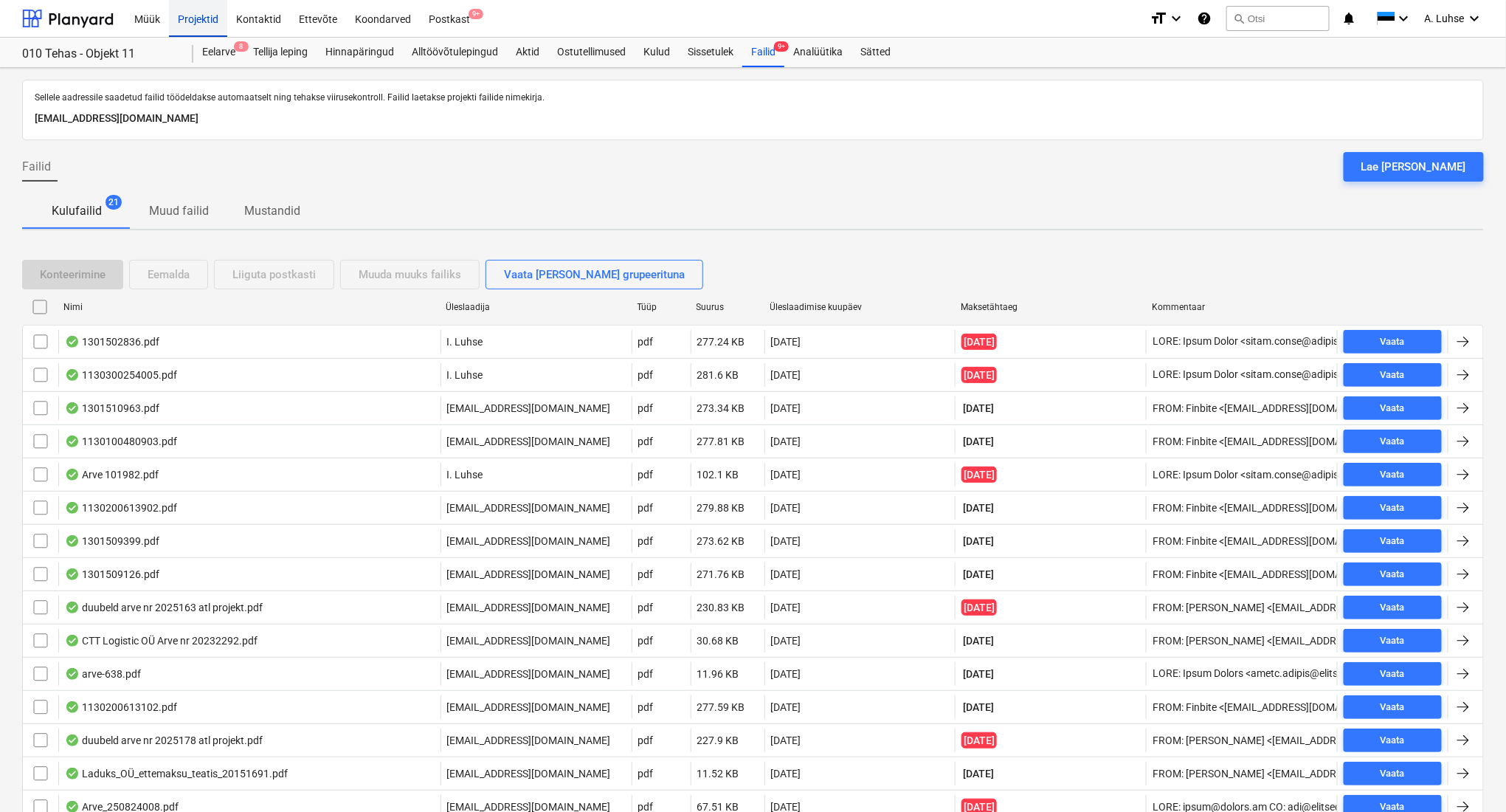
click at [193, 24] on div "Projektid" at bounding box center [199, 18] width 58 height 37
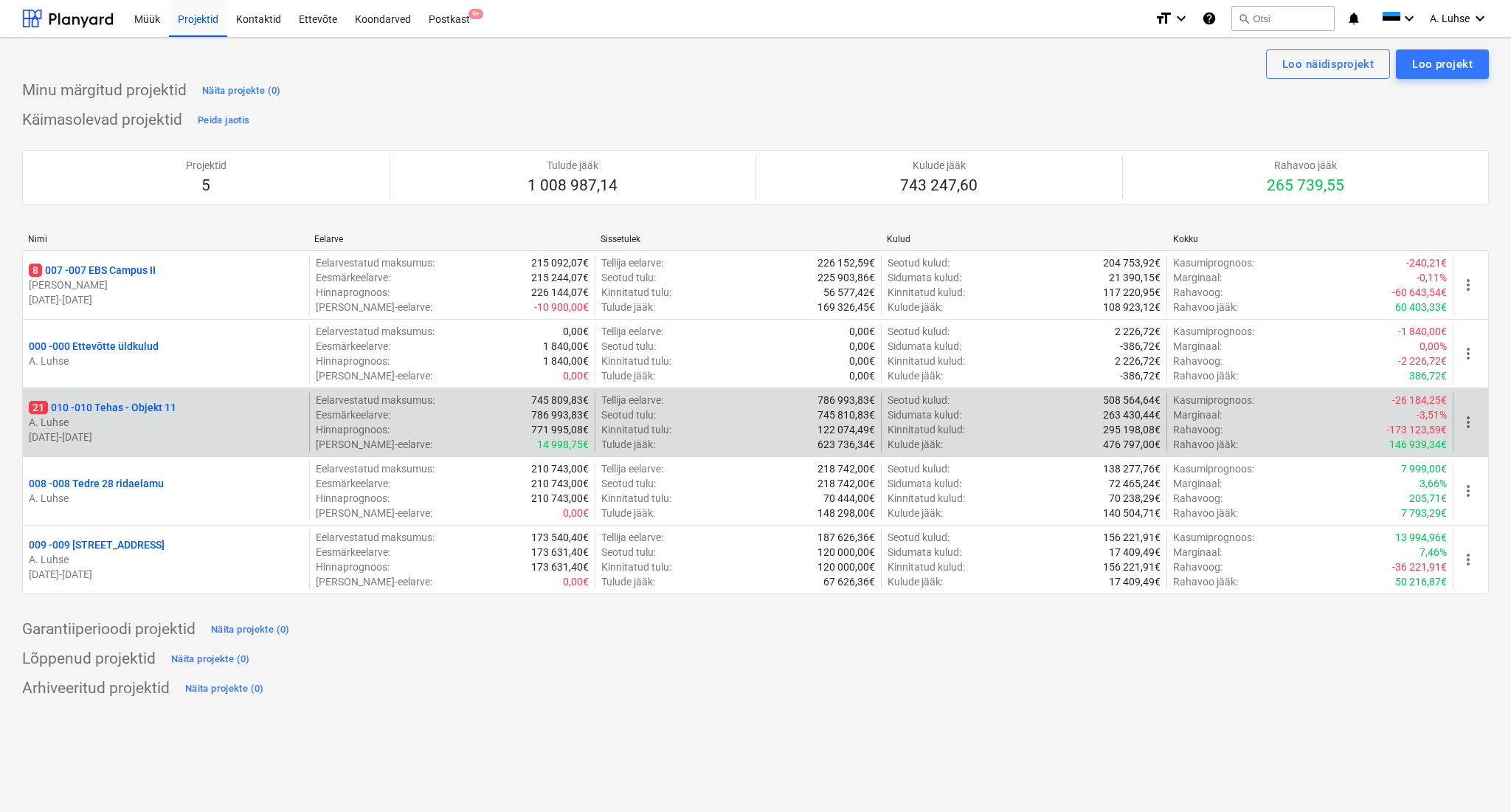
click at [166, 412] on p "21 010 - 010 Tehas - Objekt 11" at bounding box center [102, 407] width 148 height 15
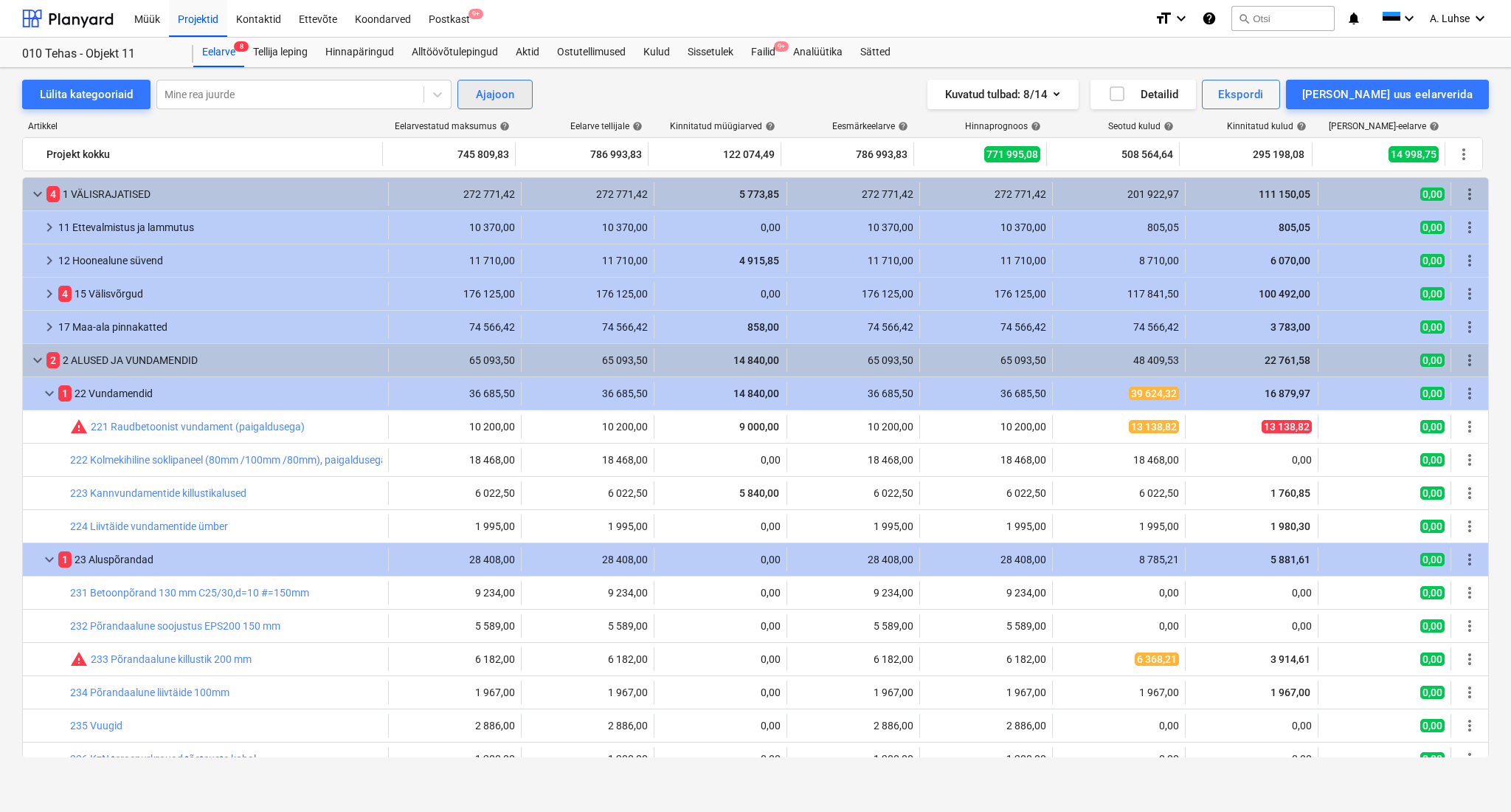
click at [497, 101] on div "Ajajoon" at bounding box center [494, 94] width 38 height 19
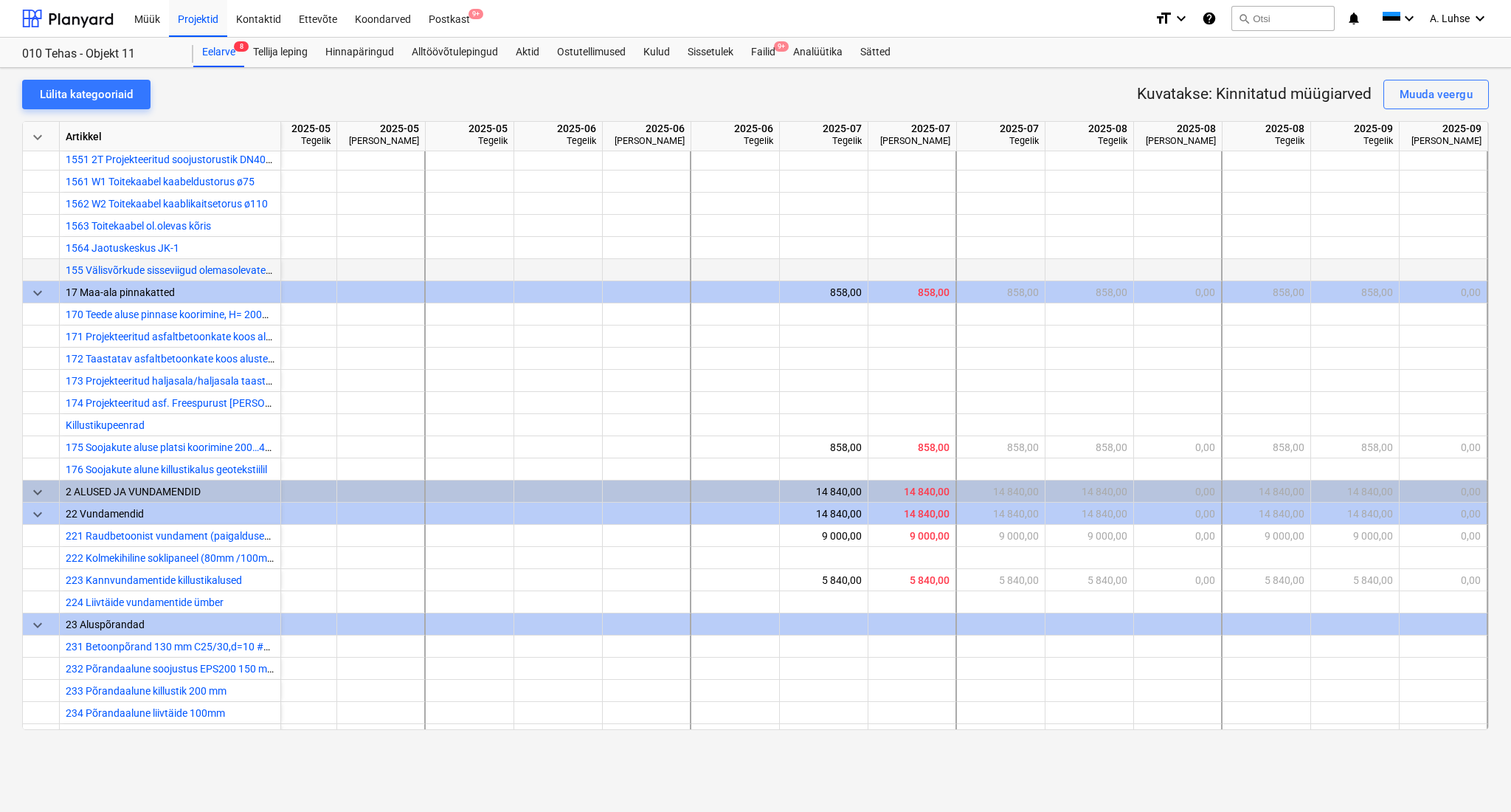
scroll to position [491, 37]
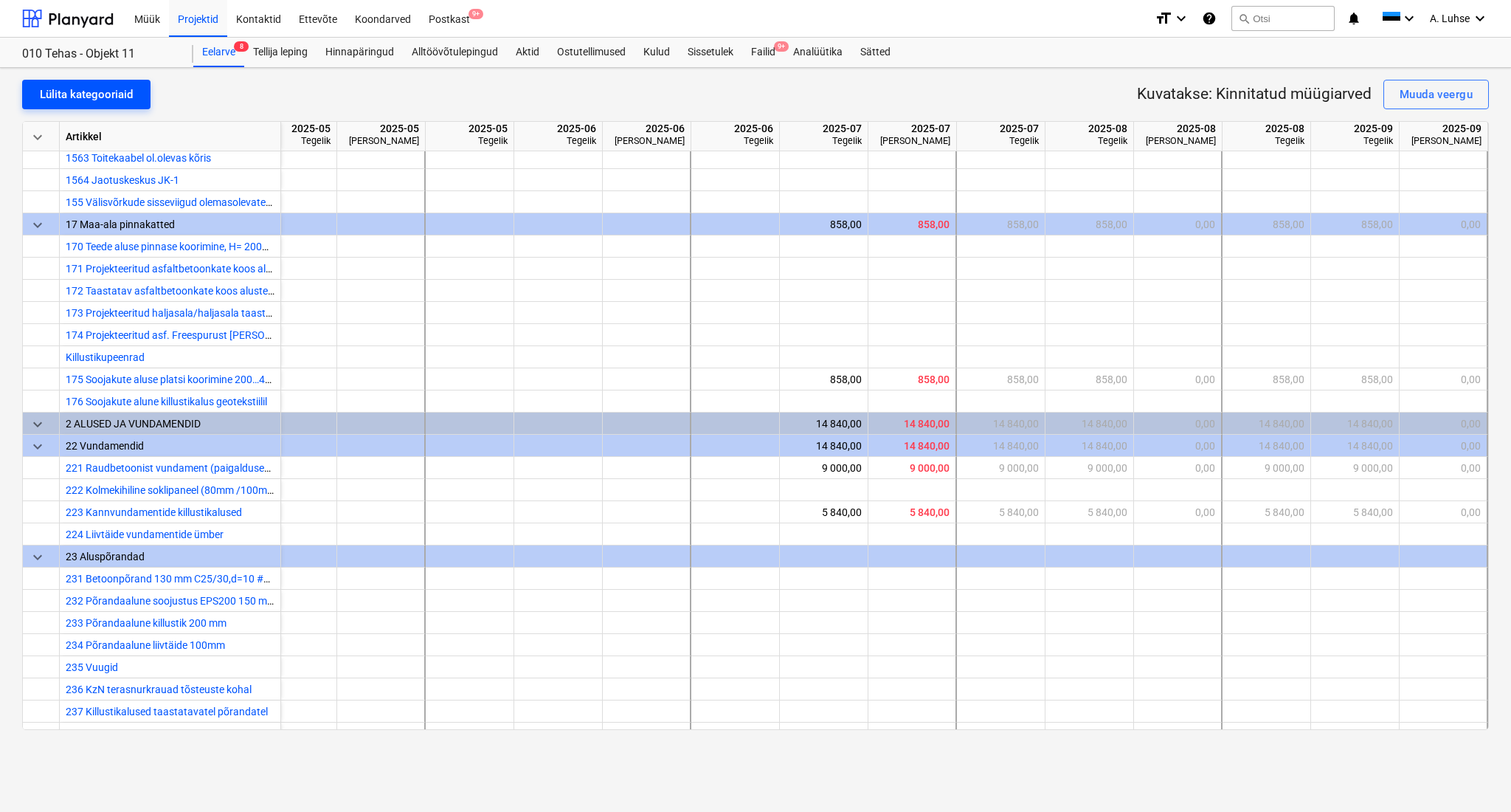
click at [50, 88] on div "Lülita kategooriaid" at bounding box center [86, 94] width 93 height 19
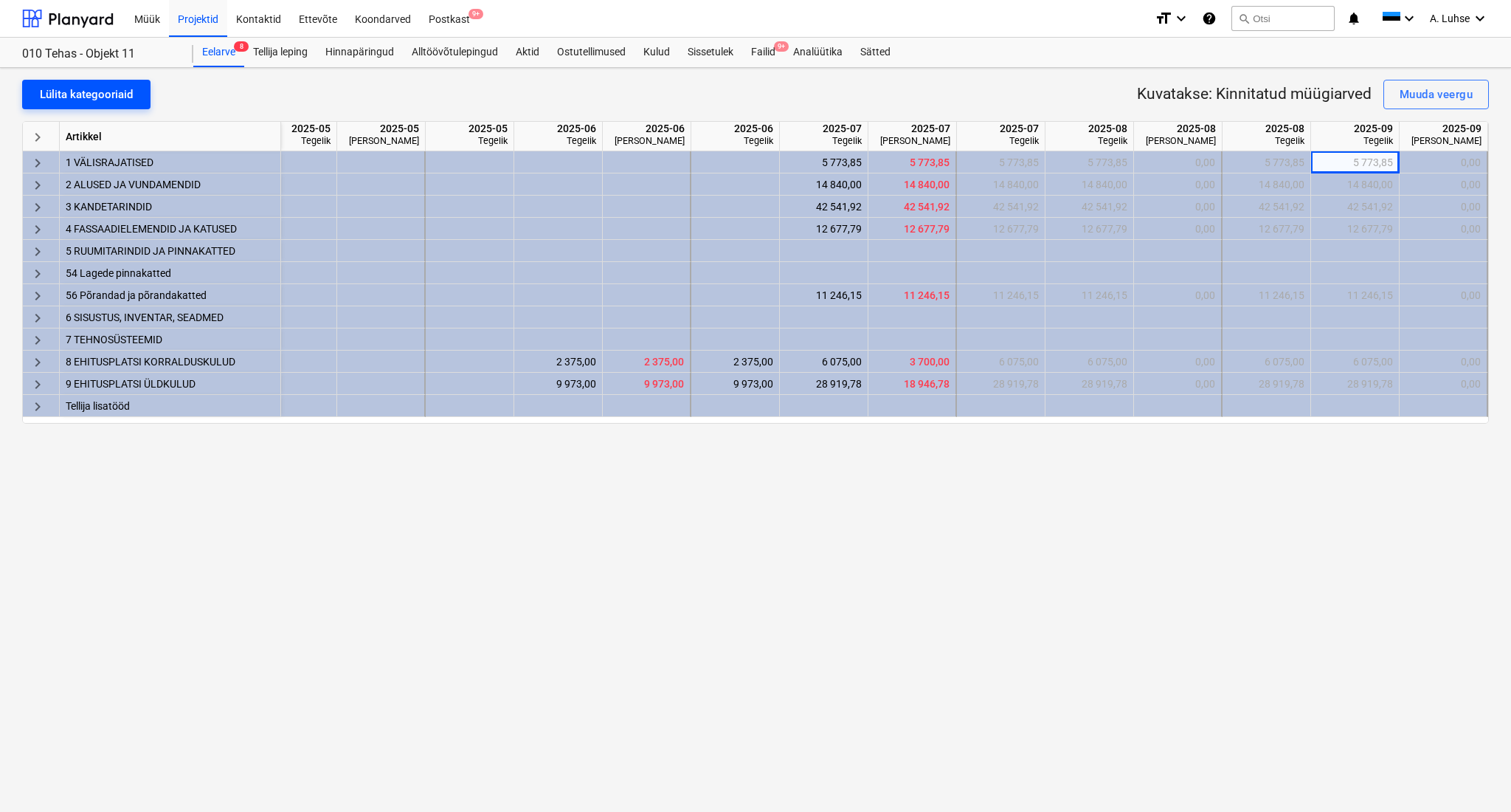
scroll to position [0, 31]
click at [1348, 337] on div at bounding box center [1356, 339] width 88 height 22
click at [1453, 180] on div "0,00" at bounding box center [1444, 184] width 75 height 22
click at [1404, 94] on div "Muuda veergu" at bounding box center [1437, 94] width 73 height 19
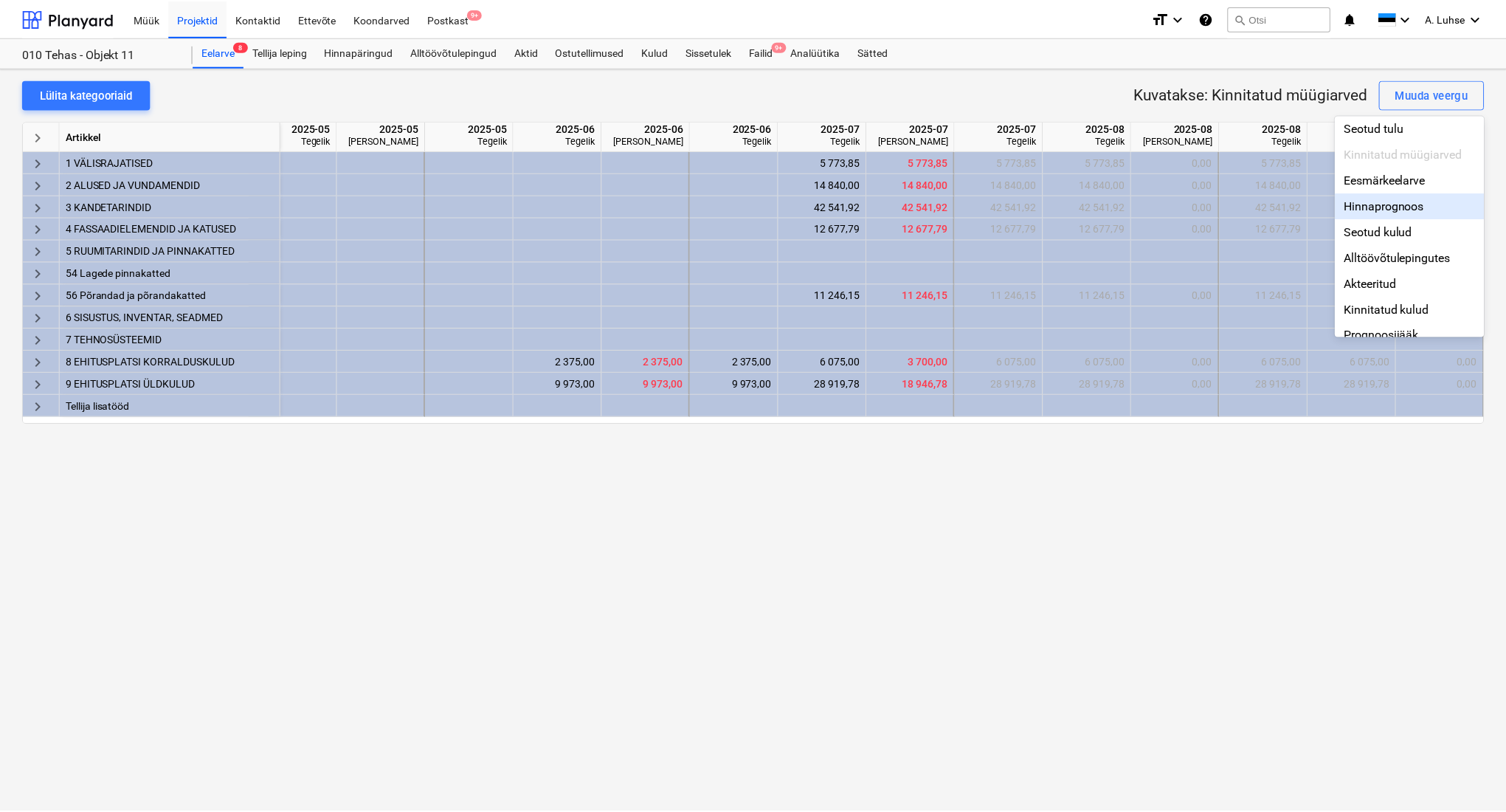
scroll to position [98, 0]
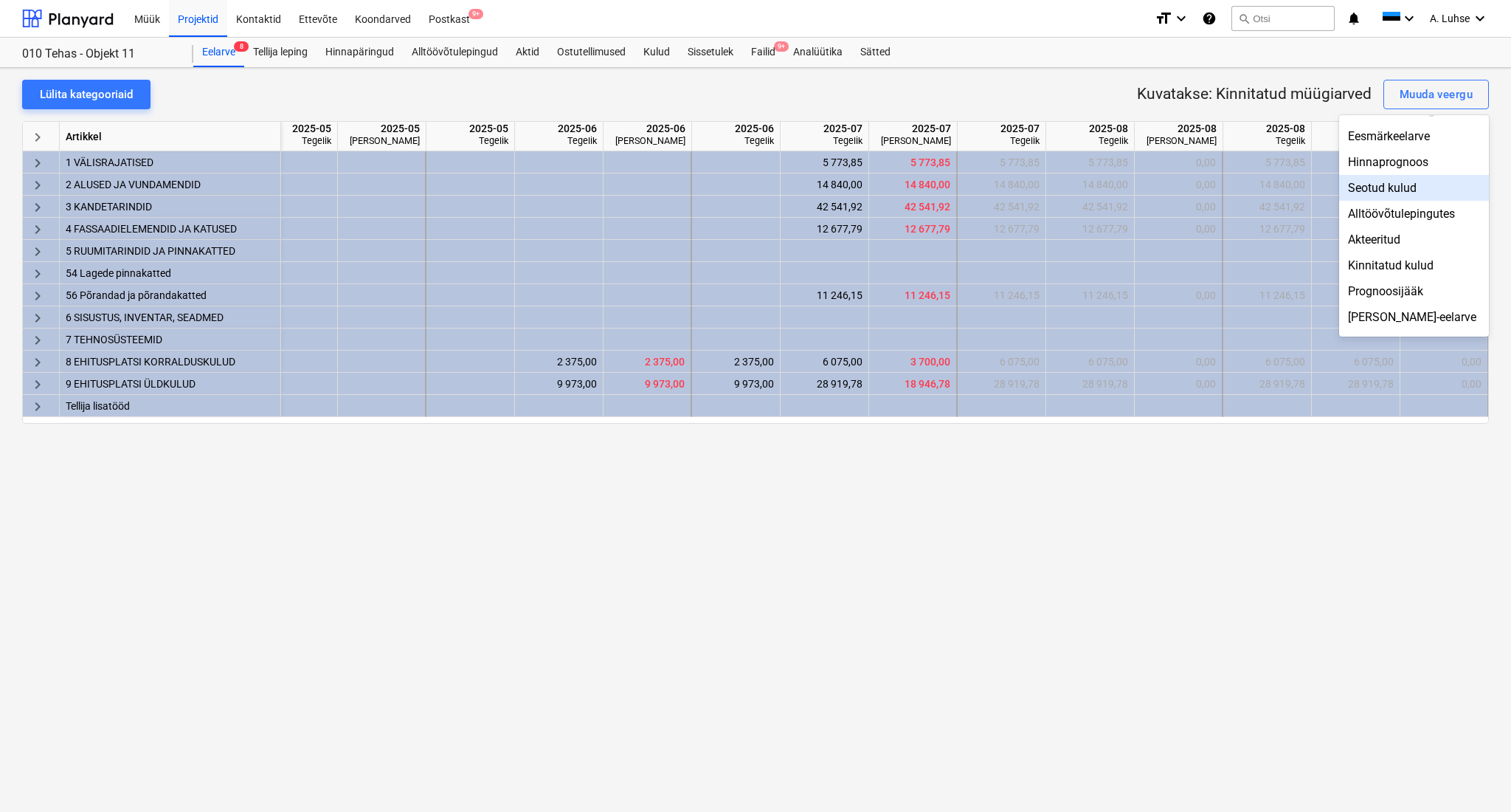
click at [1408, 193] on div "Seotud kulud" at bounding box center [1414, 187] width 150 height 25
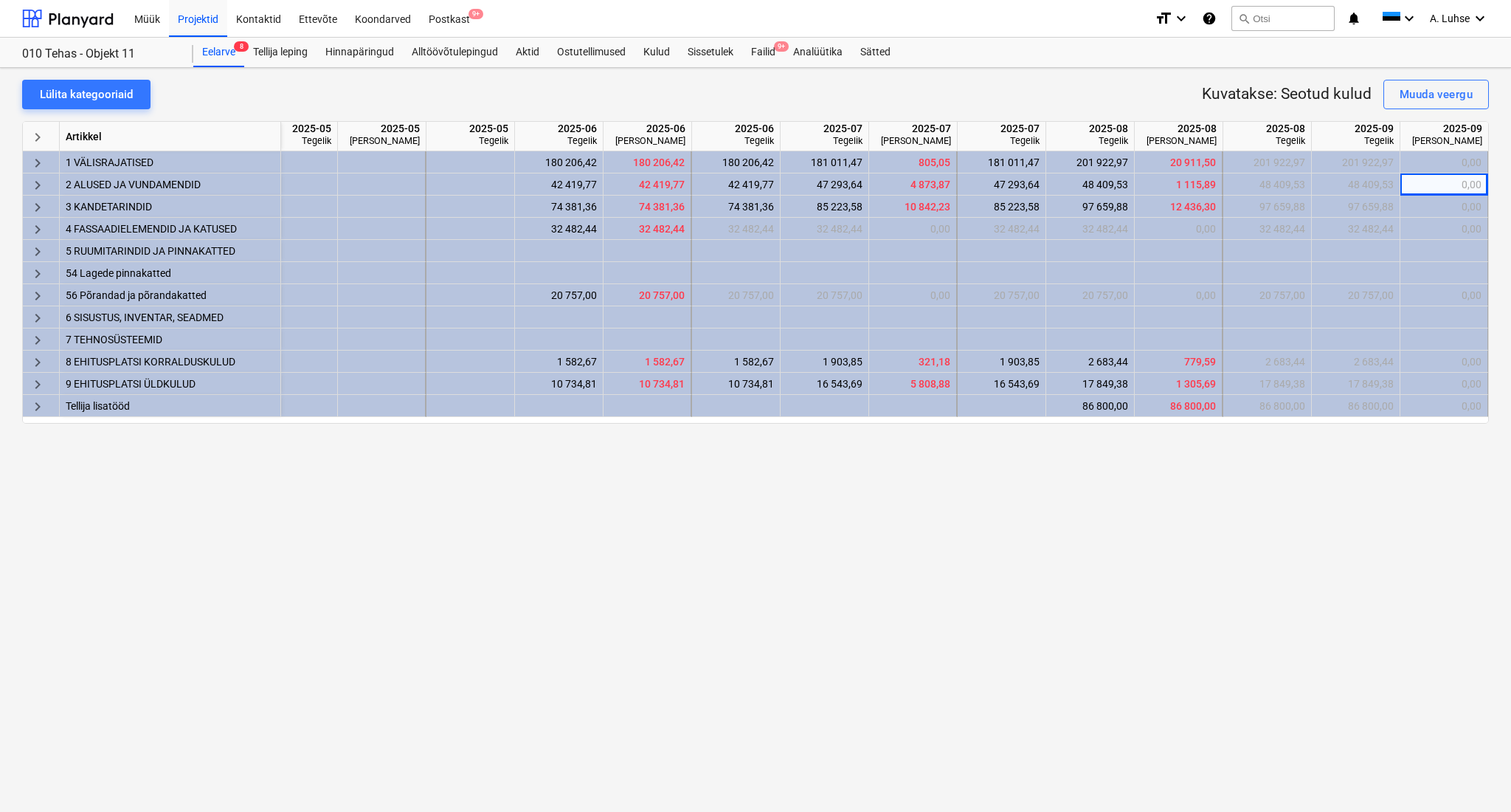
click at [1220, 482] on div "Lülita kategooriaid Kuvatakse: Seotud kulud Muuda veergu keyboard_arrow_right A…" at bounding box center [755, 440] width 1511 height 744
click at [211, 15] on div "Projektid" at bounding box center [199, 18] width 58 height 37
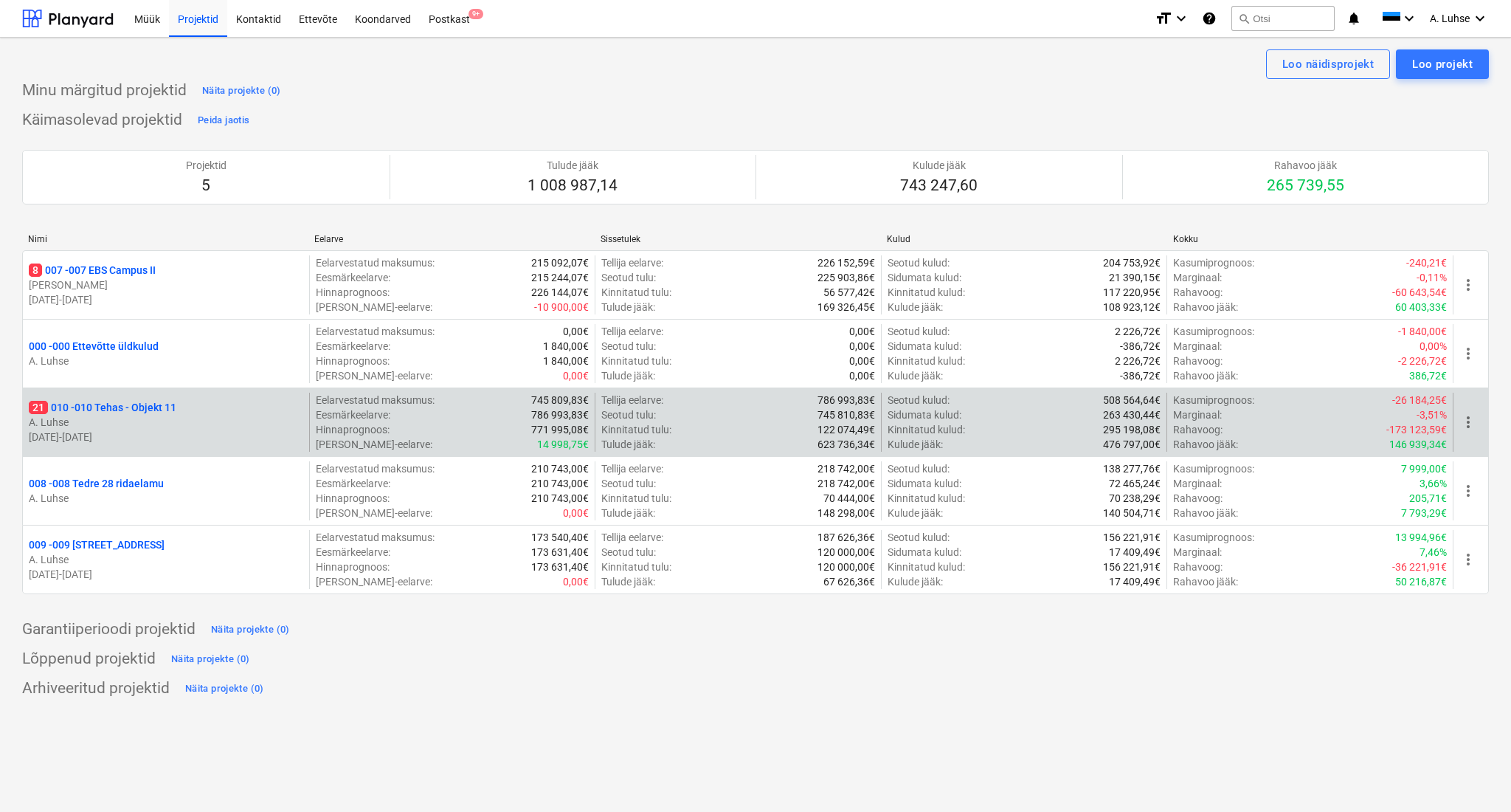
click at [148, 402] on p "21 010 - 010 Tehas - Objekt 11" at bounding box center [102, 407] width 148 height 15
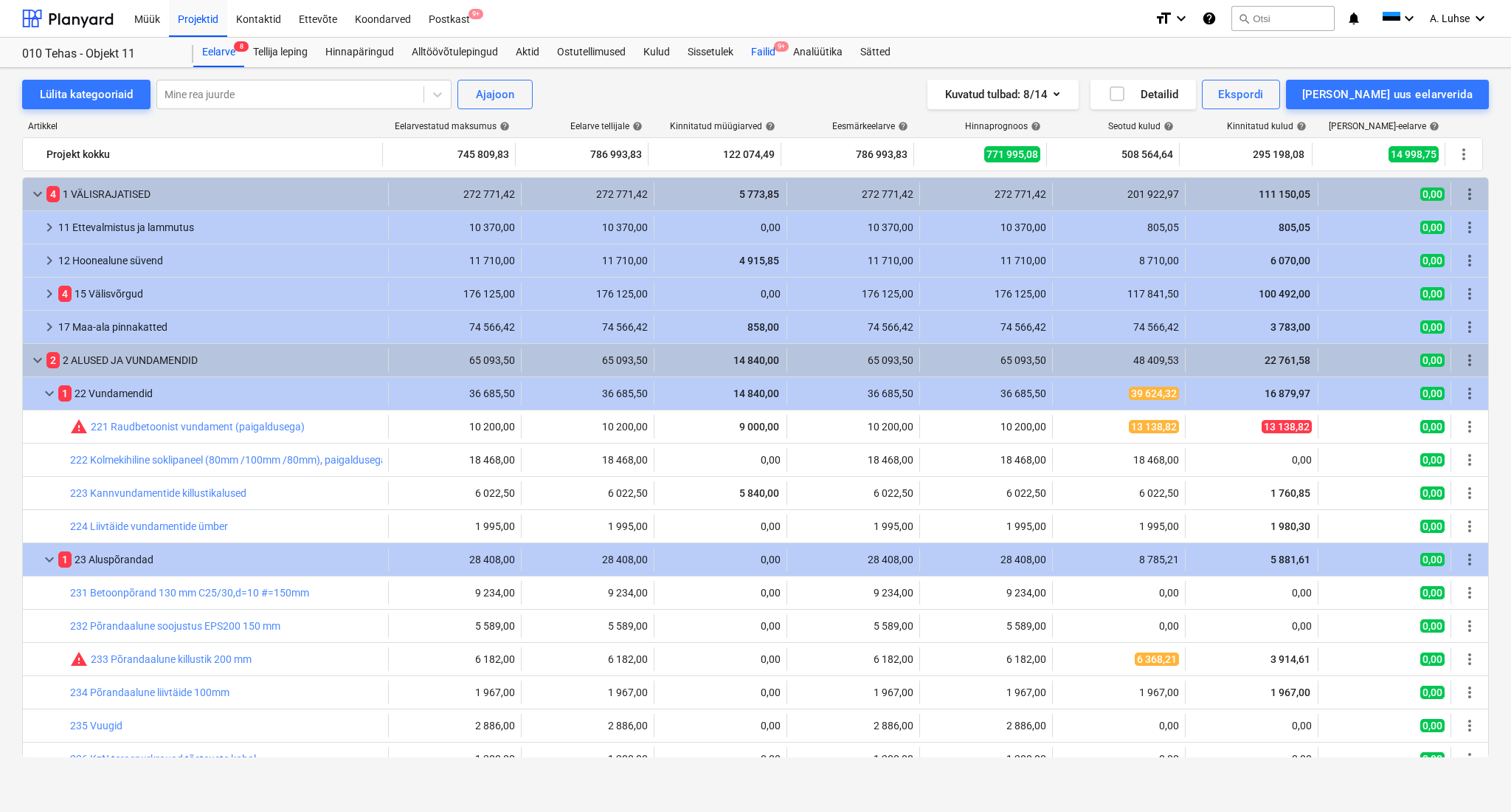
click at [778, 45] on span "9+" at bounding box center [781, 46] width 15 height 10
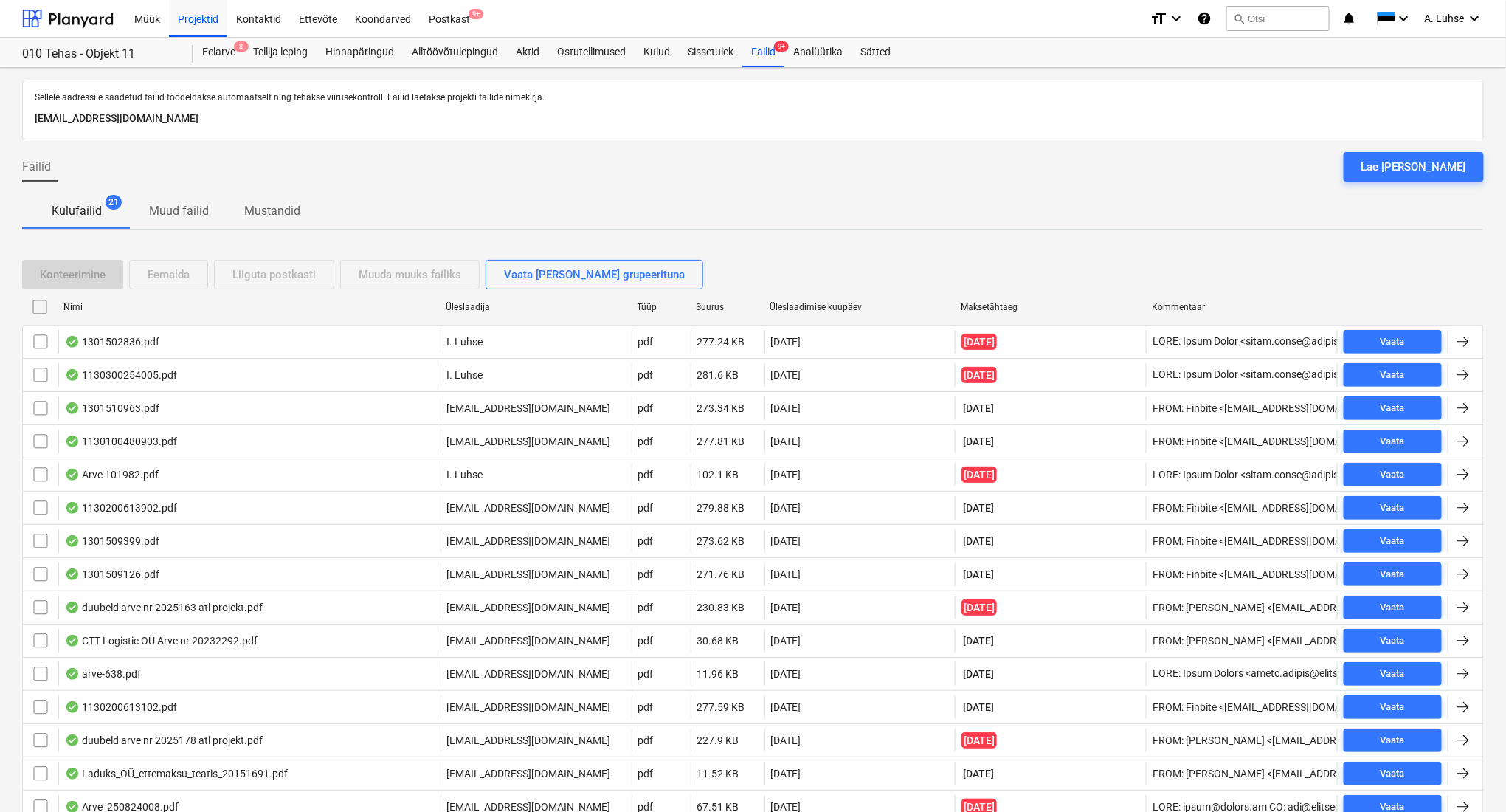
click at [37, 312] on input "checkbox" at bounding box center [40, 307] width 24 height 24
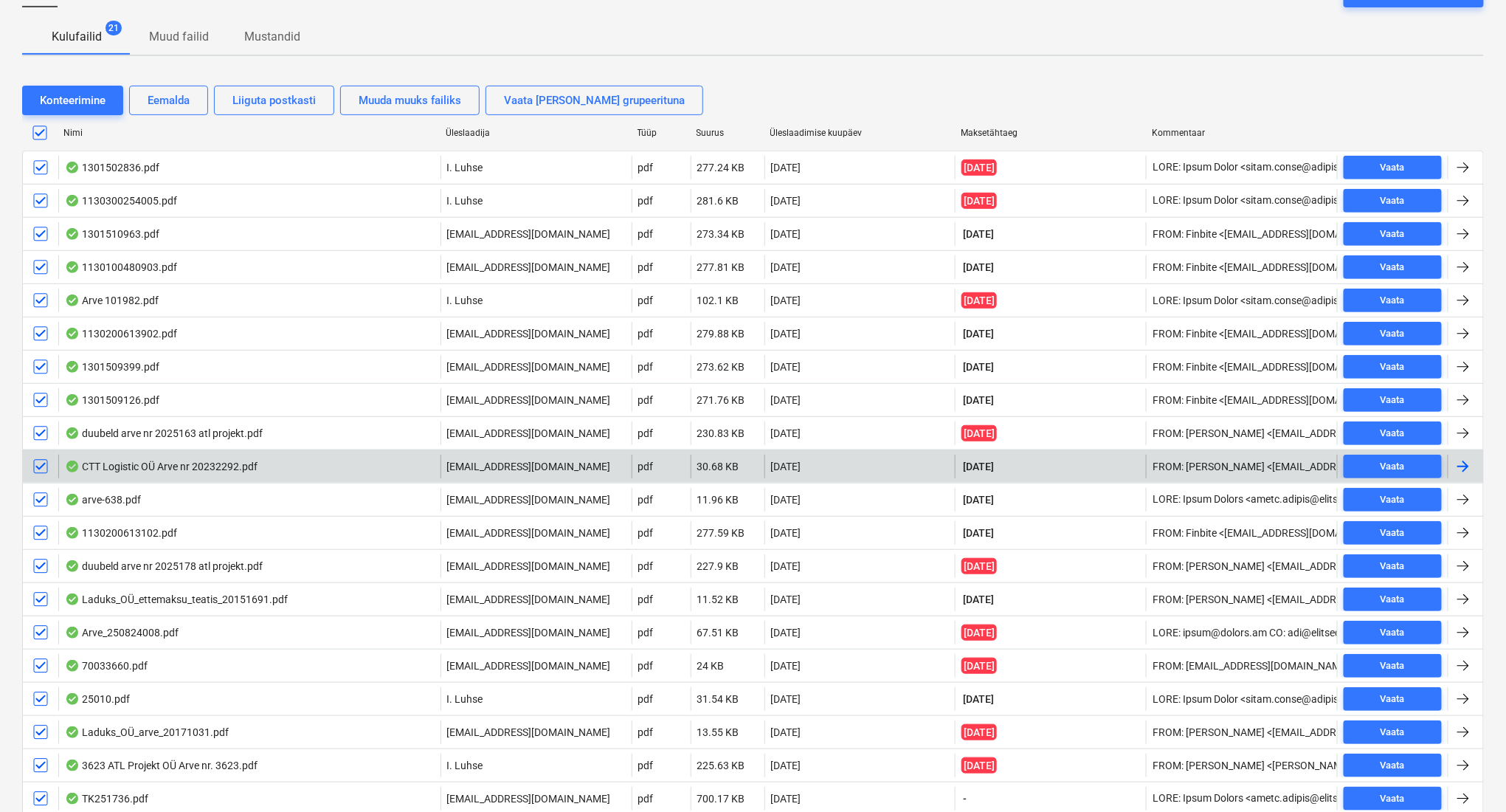
scroll to position [67, 0]
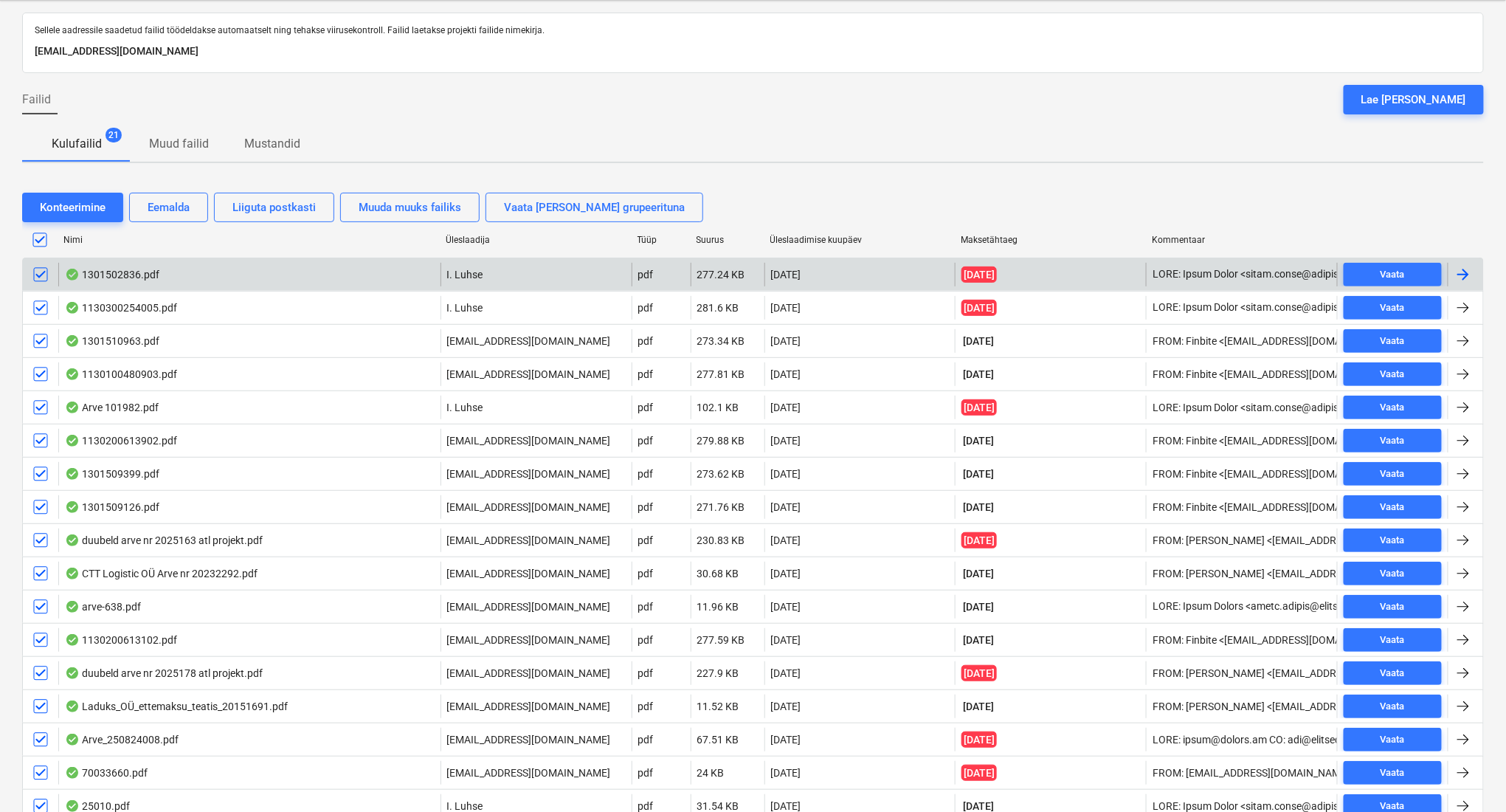
click at [168, 277] on div "1301502836.pdf" at bounding box center [250, 275] width 382 height 24
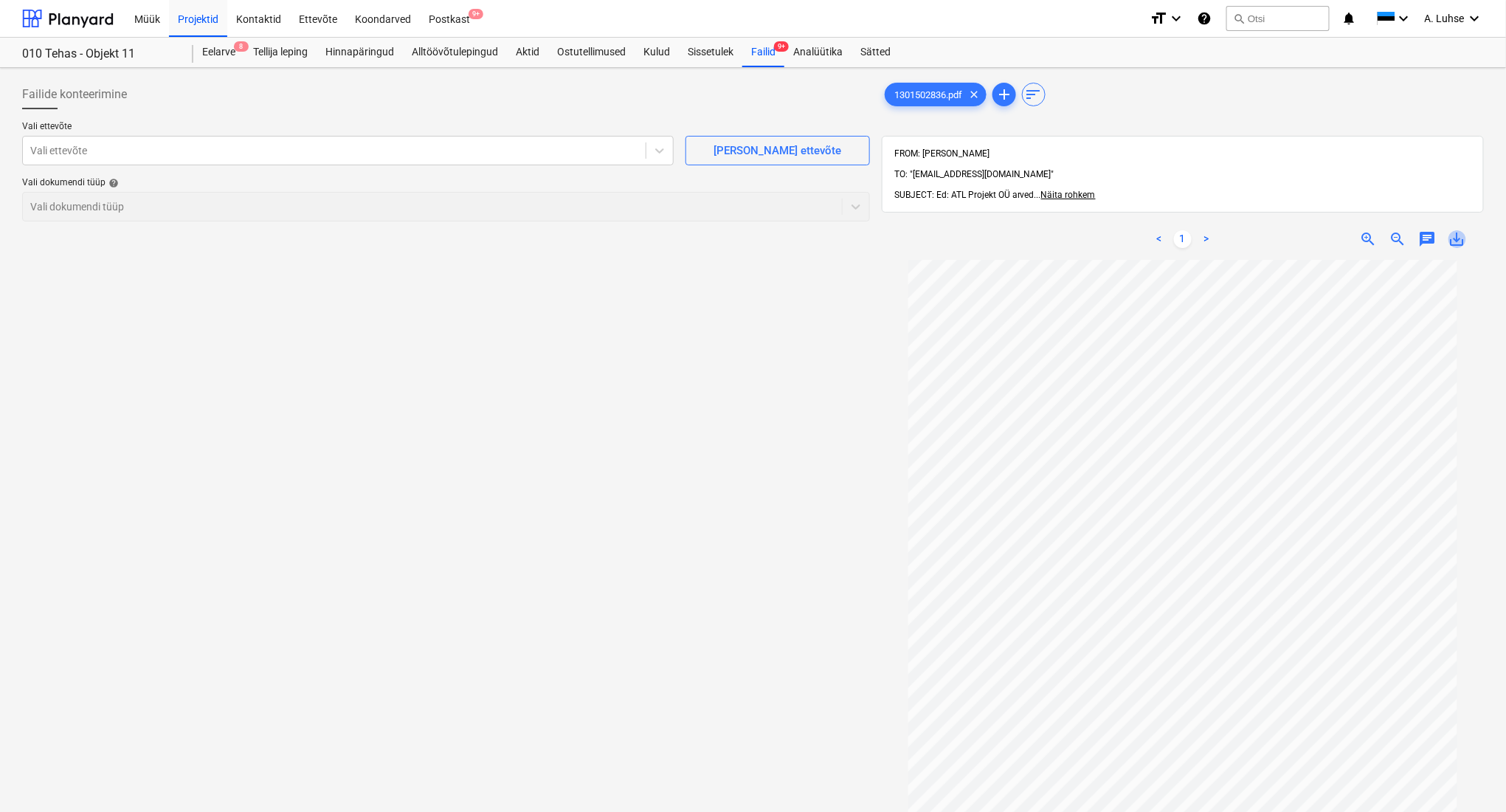
click at [1460, 230] on span "save_alt" at bounding box center [1458, 239] width 18 height 18
click at [202, 25] on div "Projektid" at bounding box center [199, 18] width 58 height 37
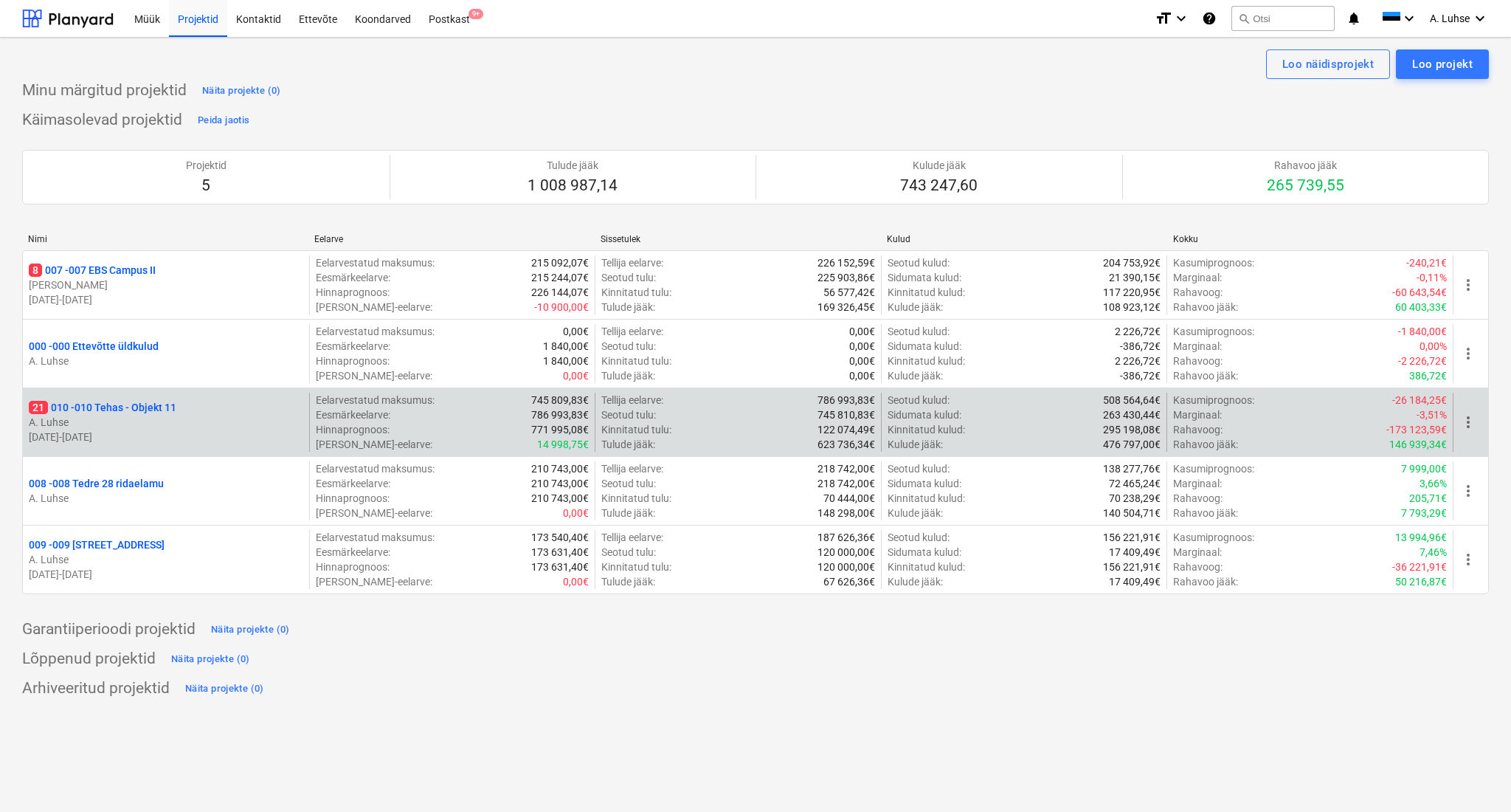
click at [169, 407] on p "21 010 - 010 Tehas - Objekt 11" at bounding box center [102, 407] width 148 height 15
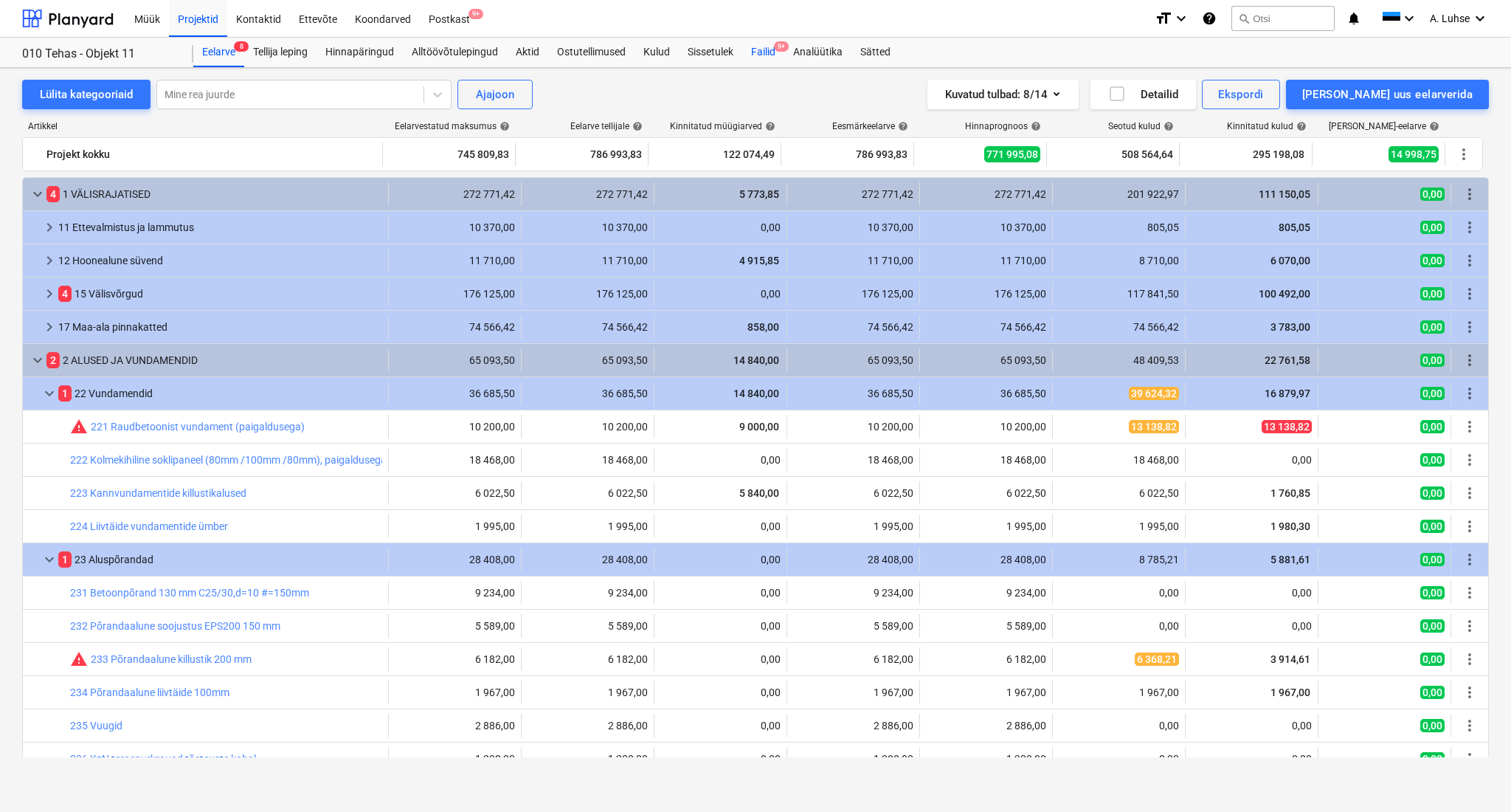
click at [778, 63] on div "Failid 9+" at bounding box center [763, 52] width 42 height 29
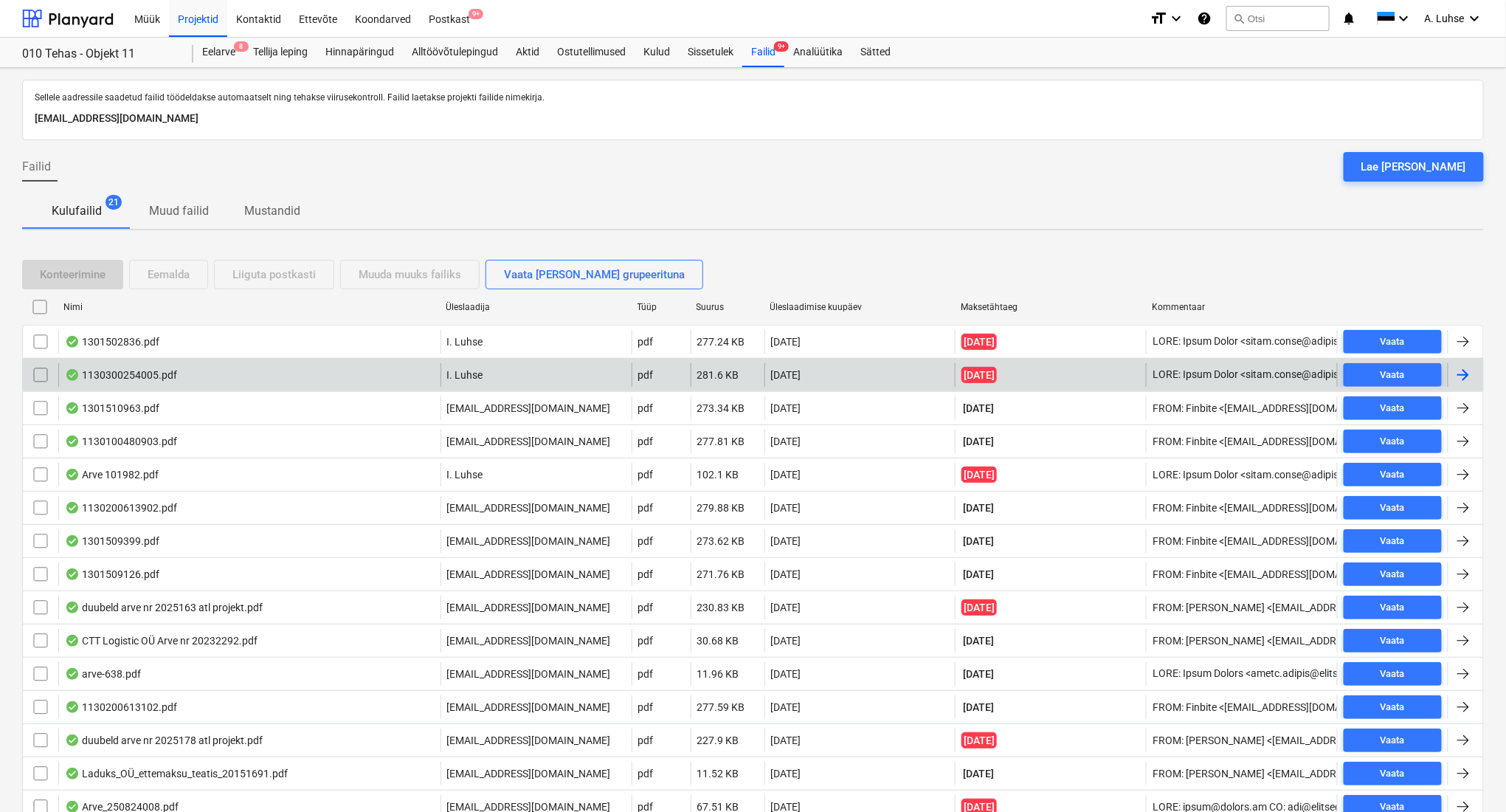
click at [398, 387] on div "1130300254005.pdf I. Luhse pdf 281.6 KB [DATE] [DATE] Vaata" at bounding box center [753, 375] width 1462 height 33
click at [245, 380] on div "1130300254005.pdf" at bounding box center [250, 375] width 382 height 24
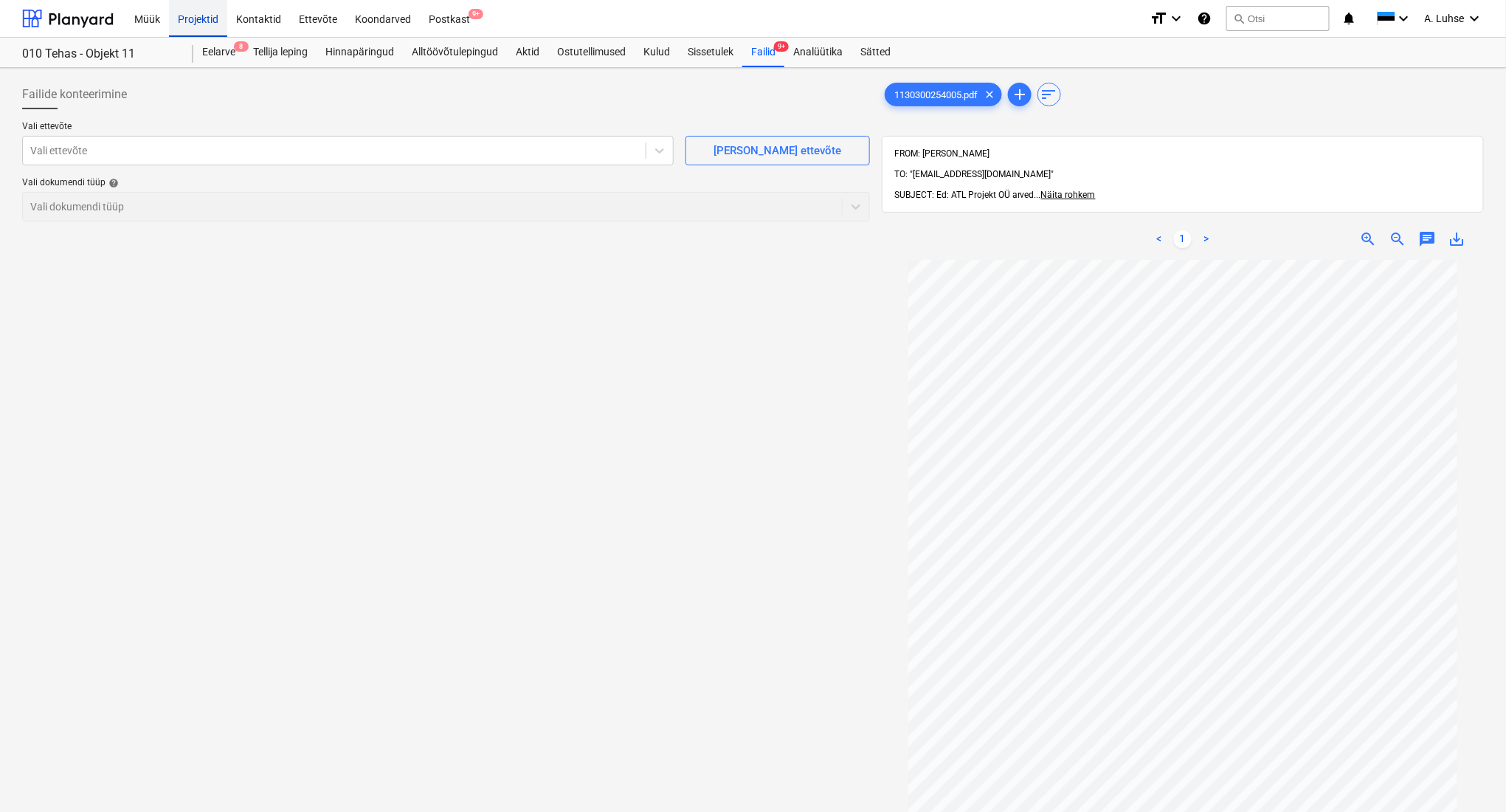
click at [208, 33] on div "Projektid" at bounding box center [199, 18] width 58 height 37
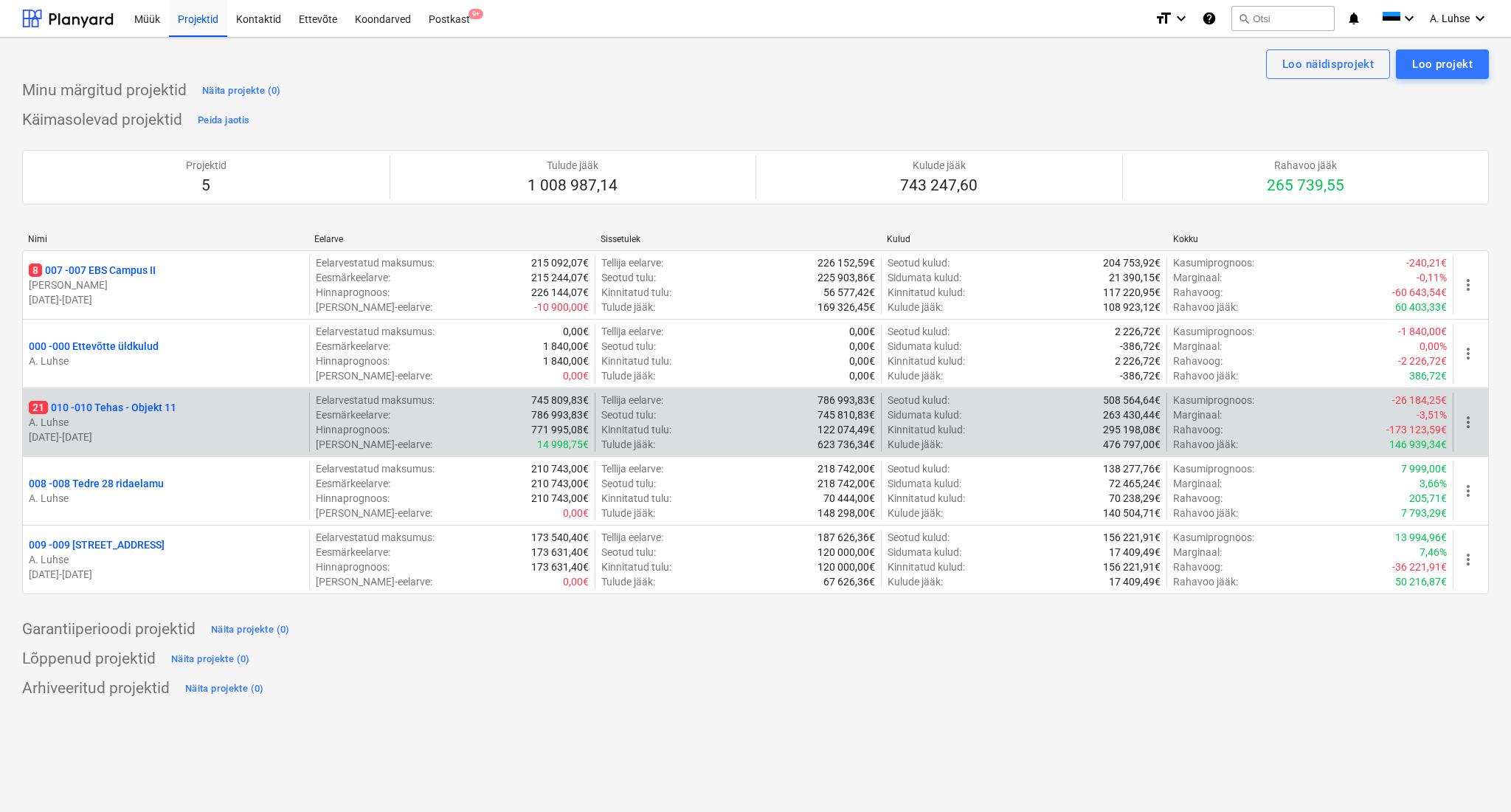
click at [208, 415] on p "A. Luhse" at bounding box center [166, 422] width 274 height 15
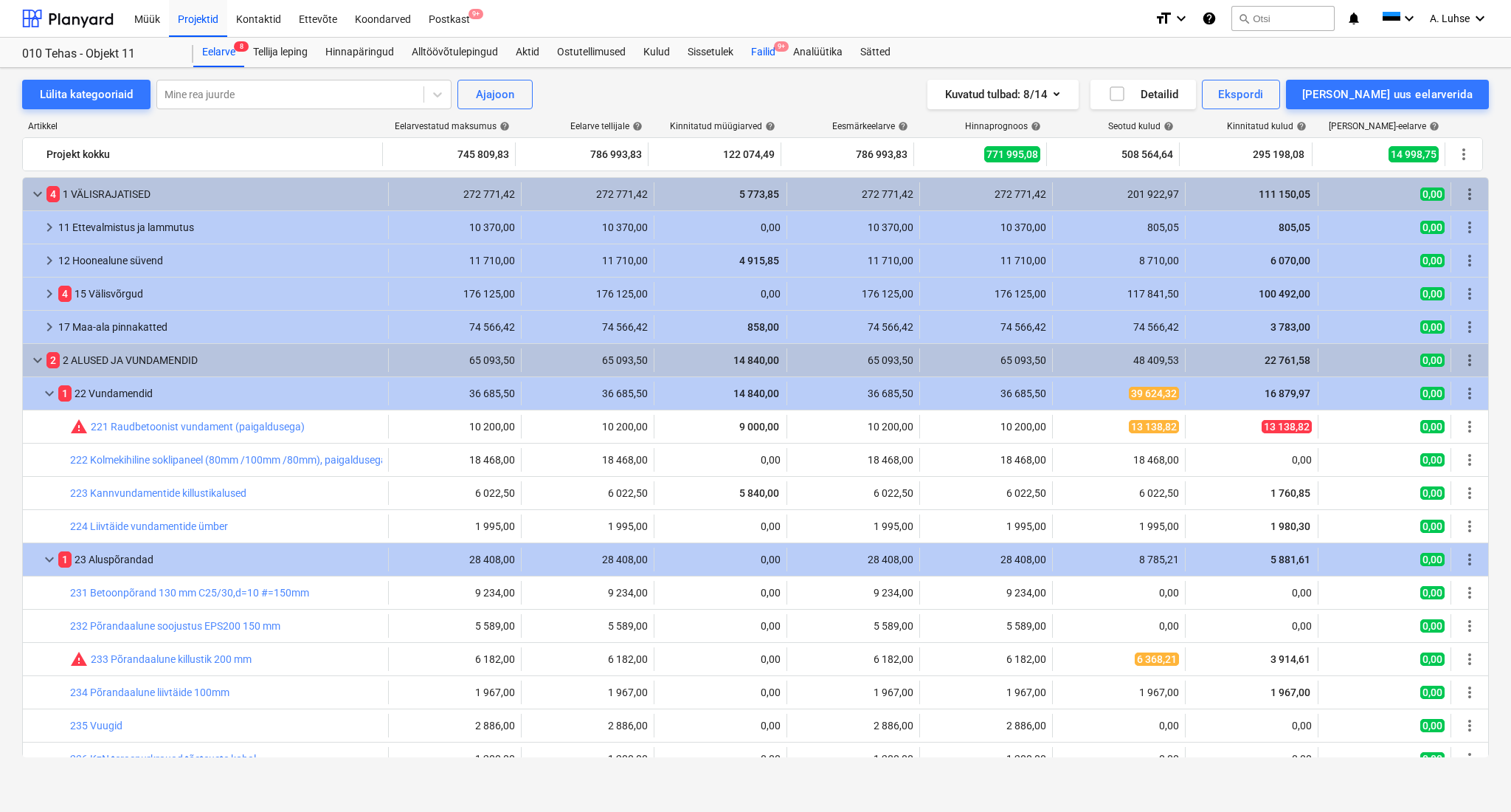
click at [763, 55] on div "Failid 9+" at bounding box center [763, 52] width 42 height 29
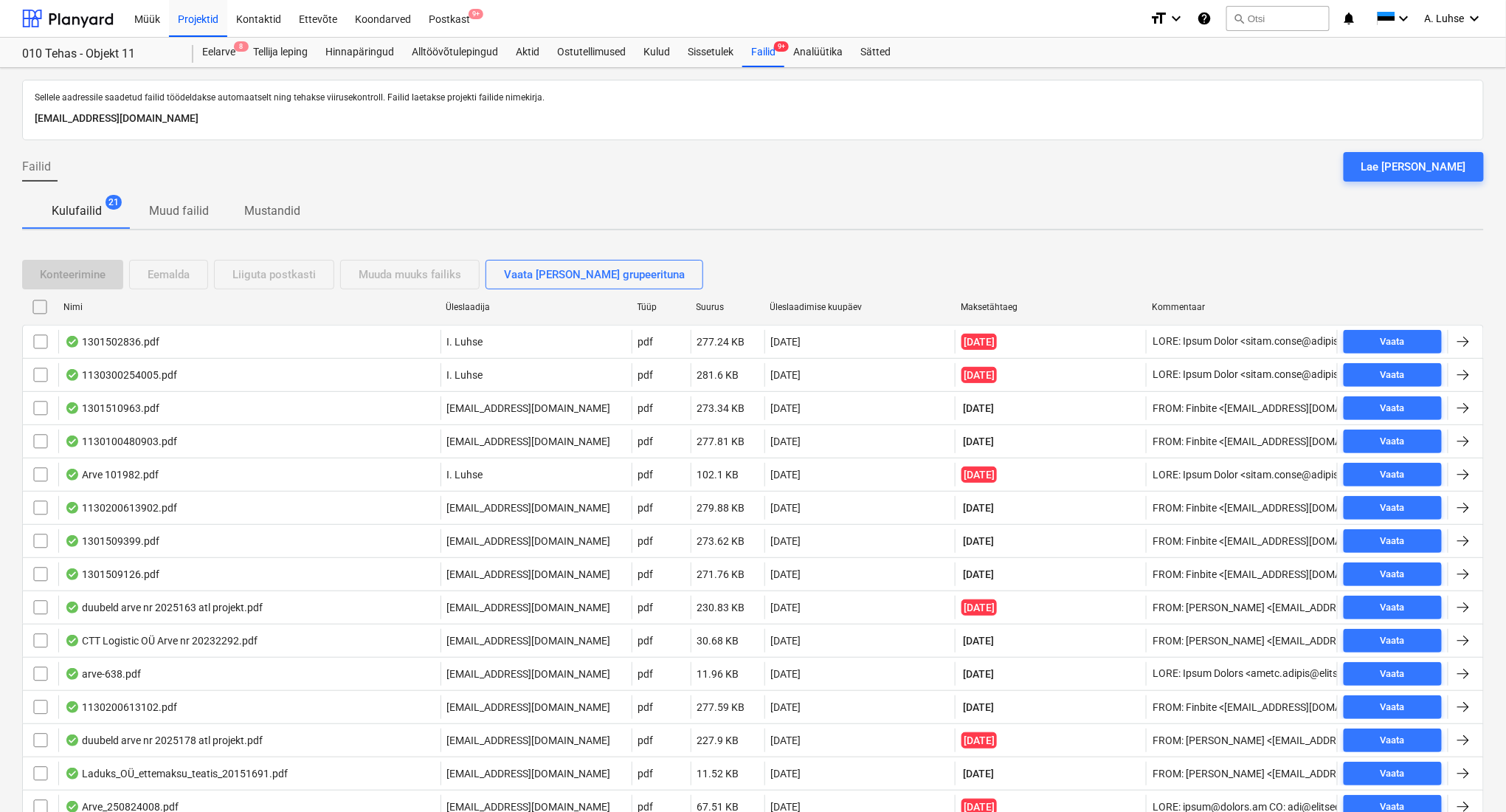
click at [42, 298] on input "checkbox" at bounding box center [40, 307] width 24 height 24
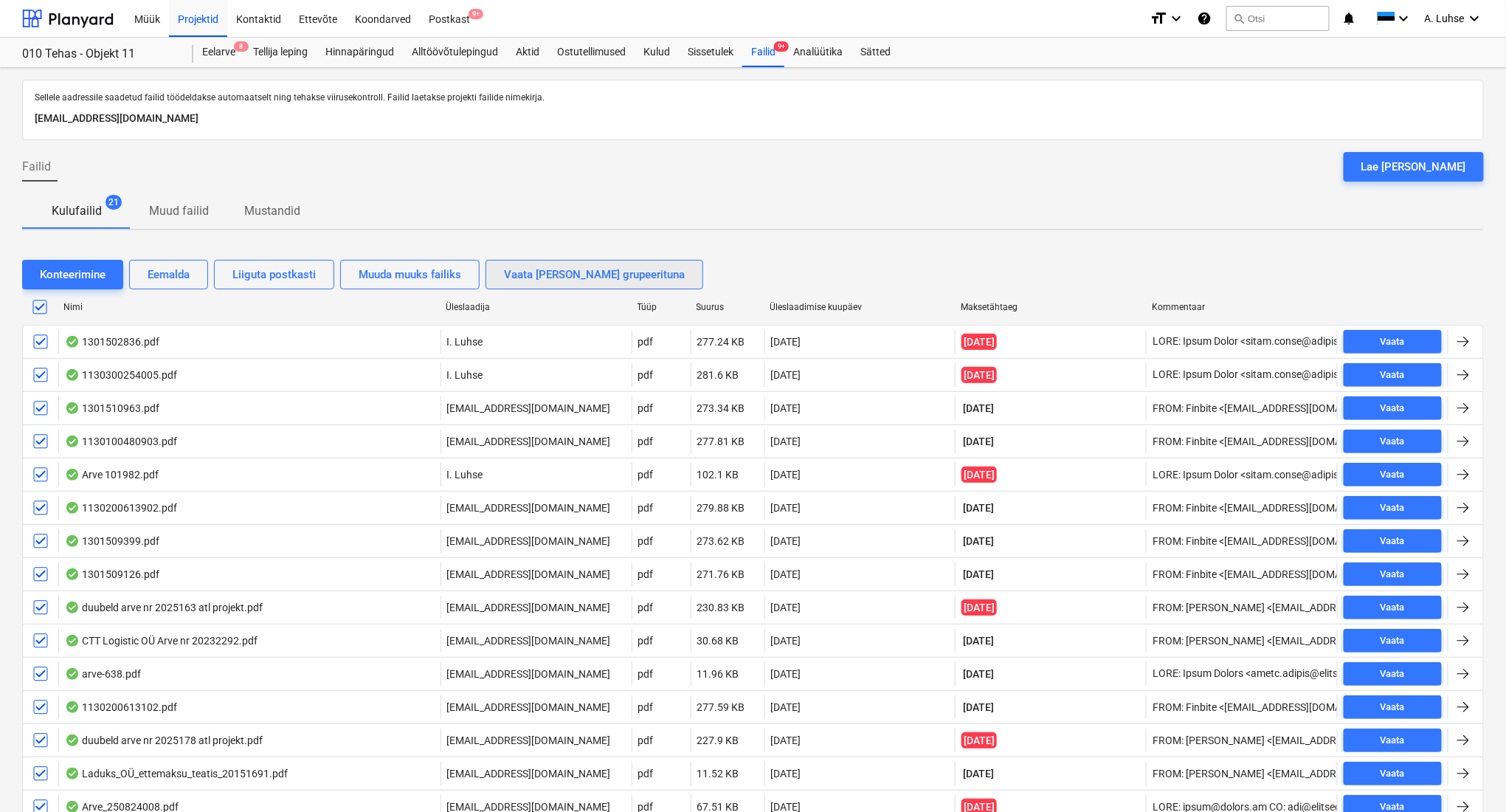
click at [533, 273] on div "Vaata [PERSON_NAME] grupeerituna" at bounding box center [594, 275] width 181 height 19
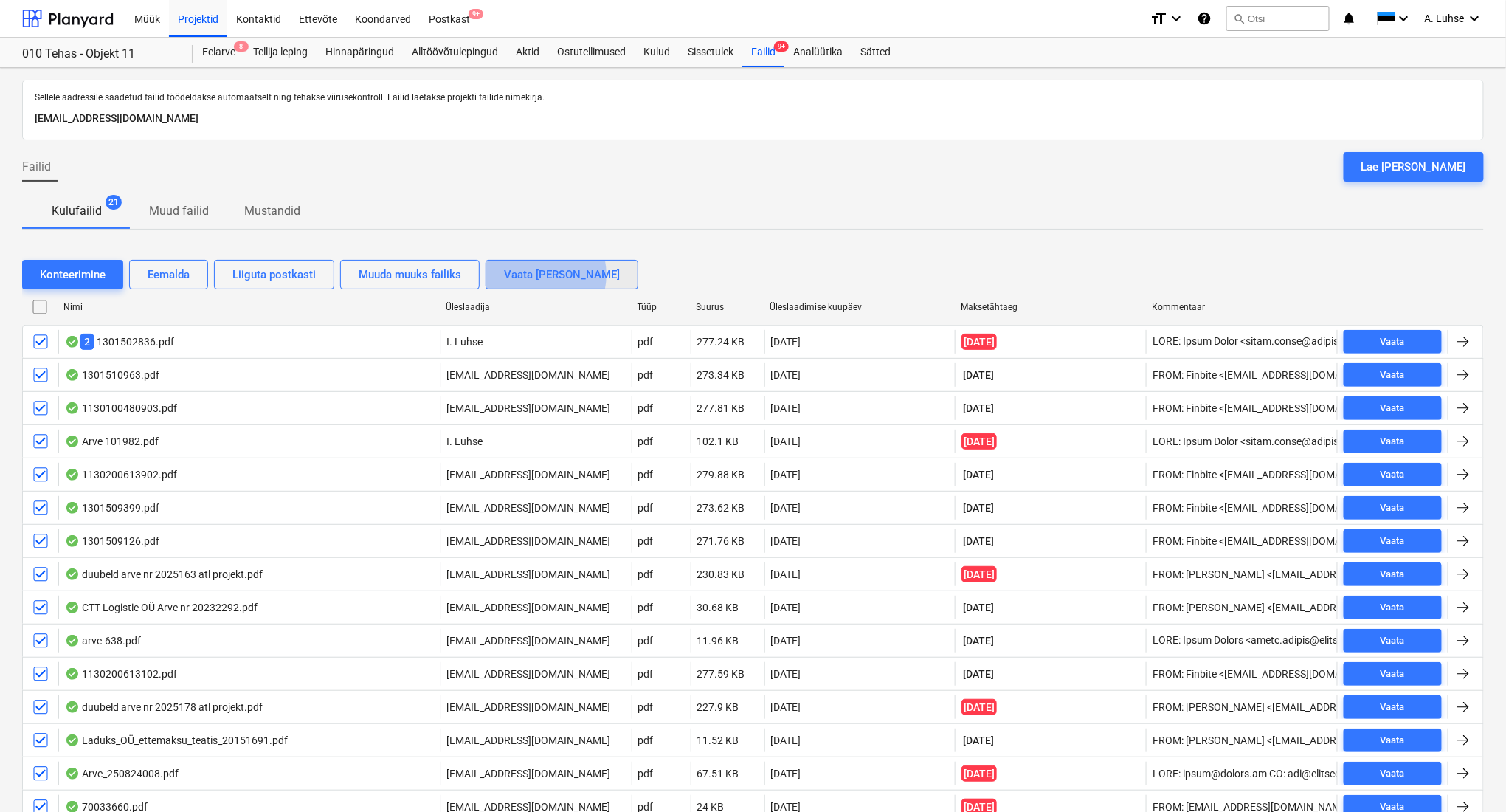
click at [533, 273] on div "Vaata [PERSON_NAME]" at bounding box center [562, 275] width 116 height 19
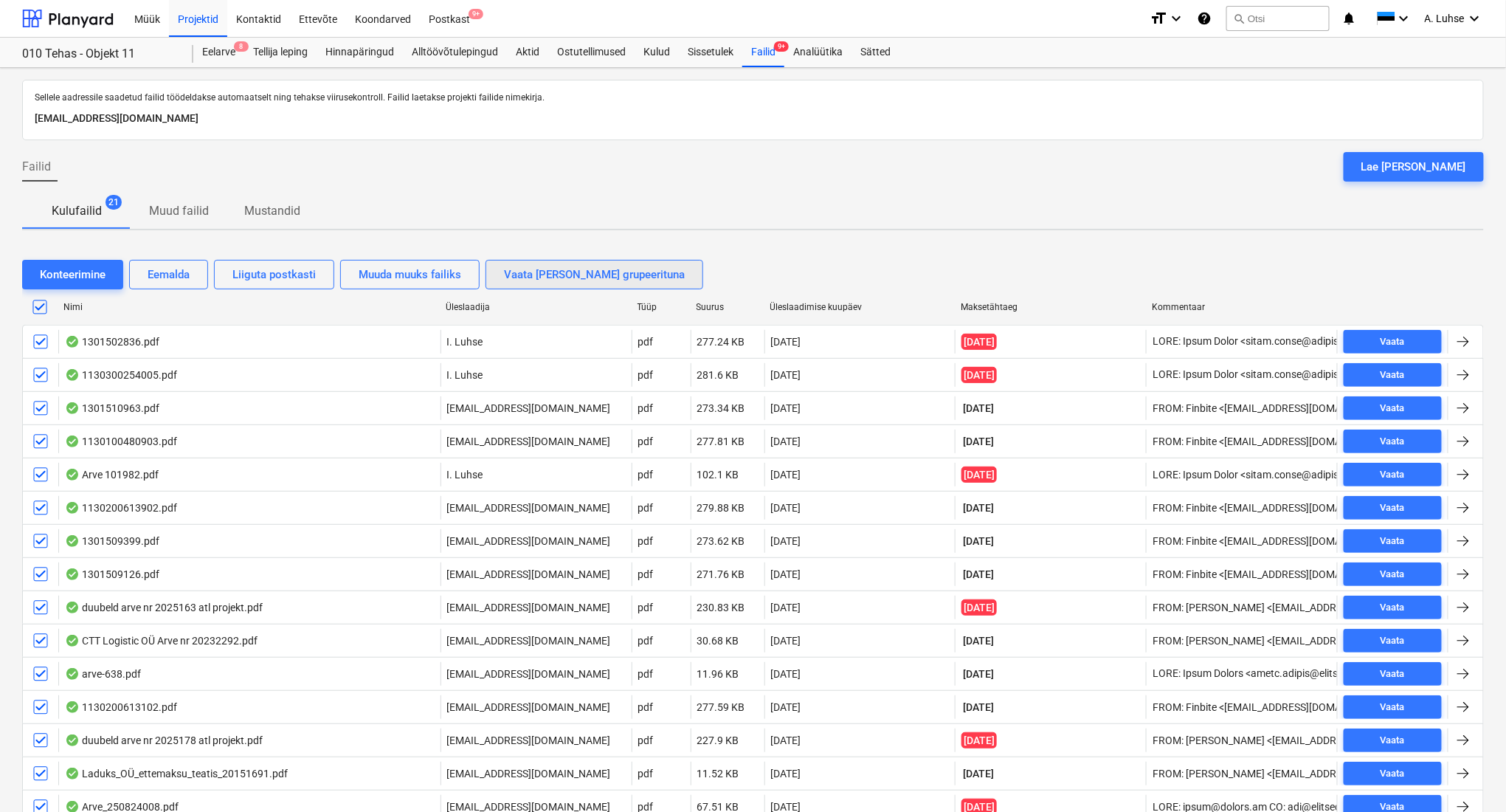
click at [533, 273] on div "Vaata [PERSON_NAME] grupeerituna" at bounding box center [594, 275] width 181 height 19
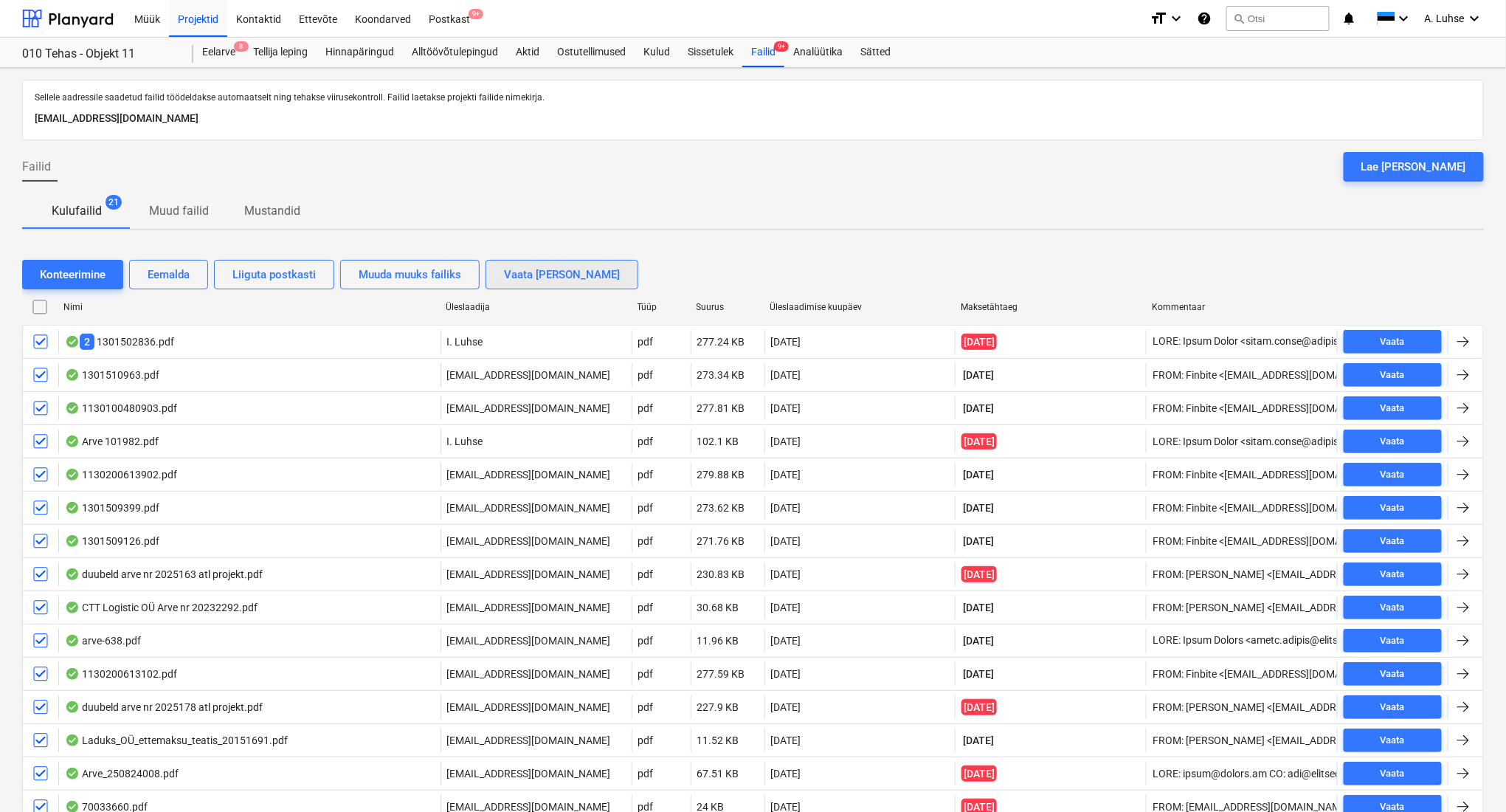
click at [533, 273] on div "Vaata [PERSON_NAME]" at bounding box center [562, 275] width 116 height 19
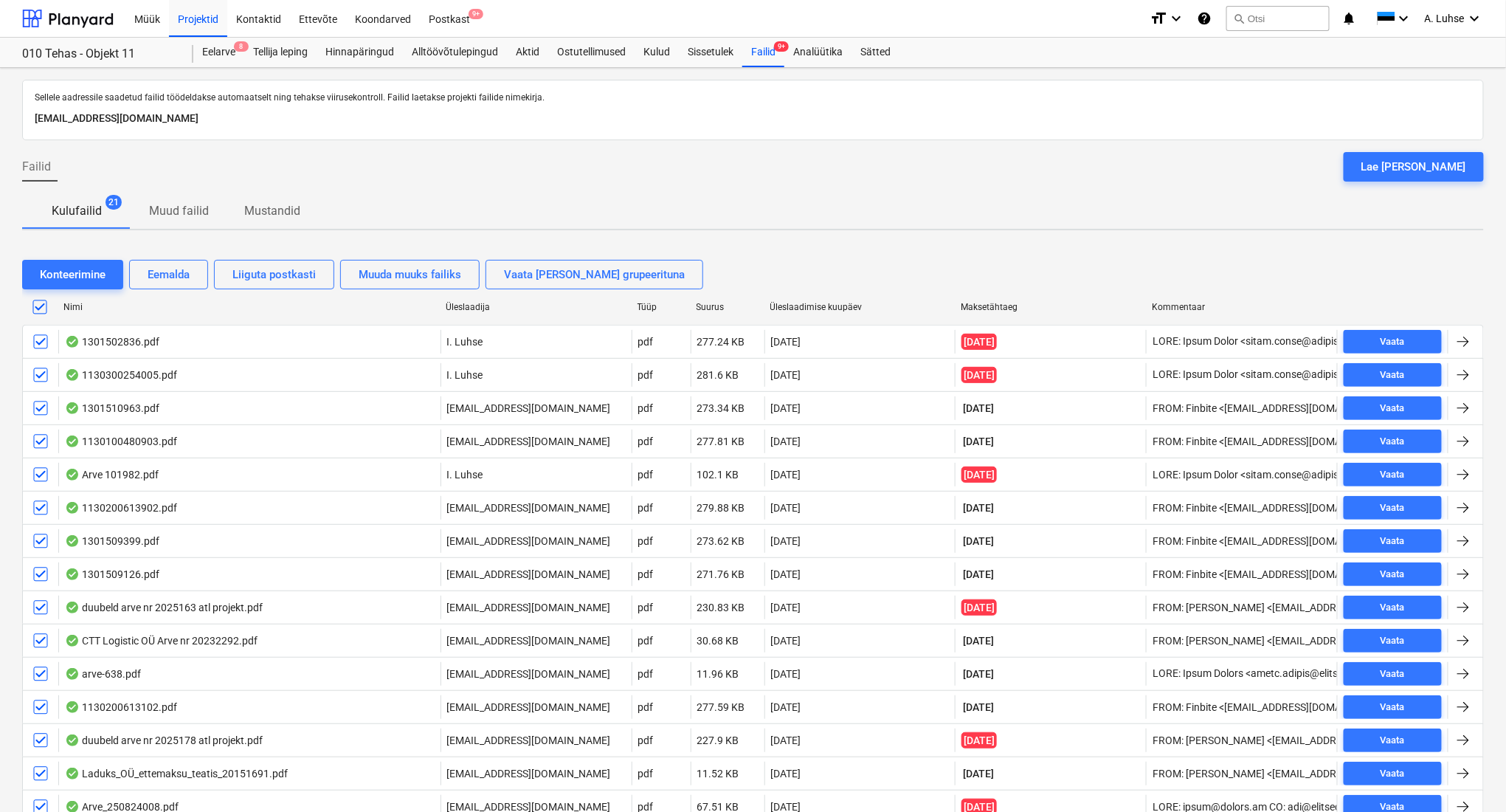
click at [553, 172] on div "Failid Lae [PERSON_NAME]" at bounding box center [753, 172] width 1462 height 41
